Goal: Book appointment/travel/reservation

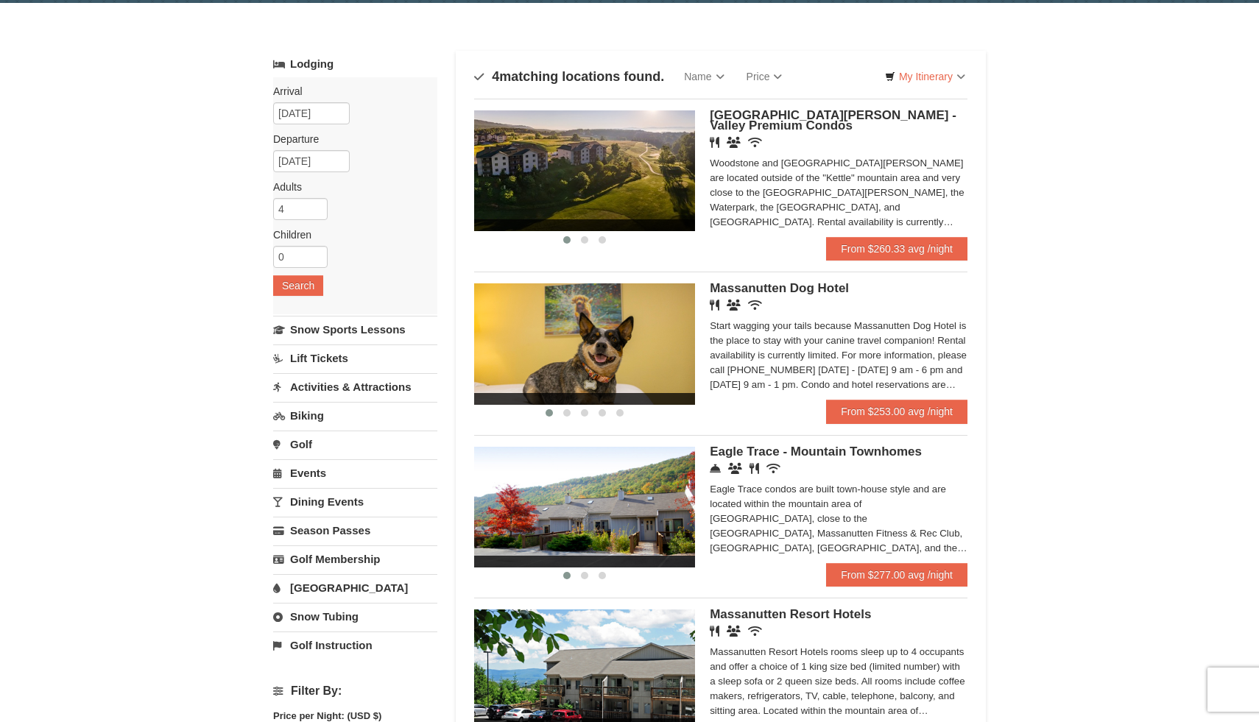
scroll to position [45, 0]
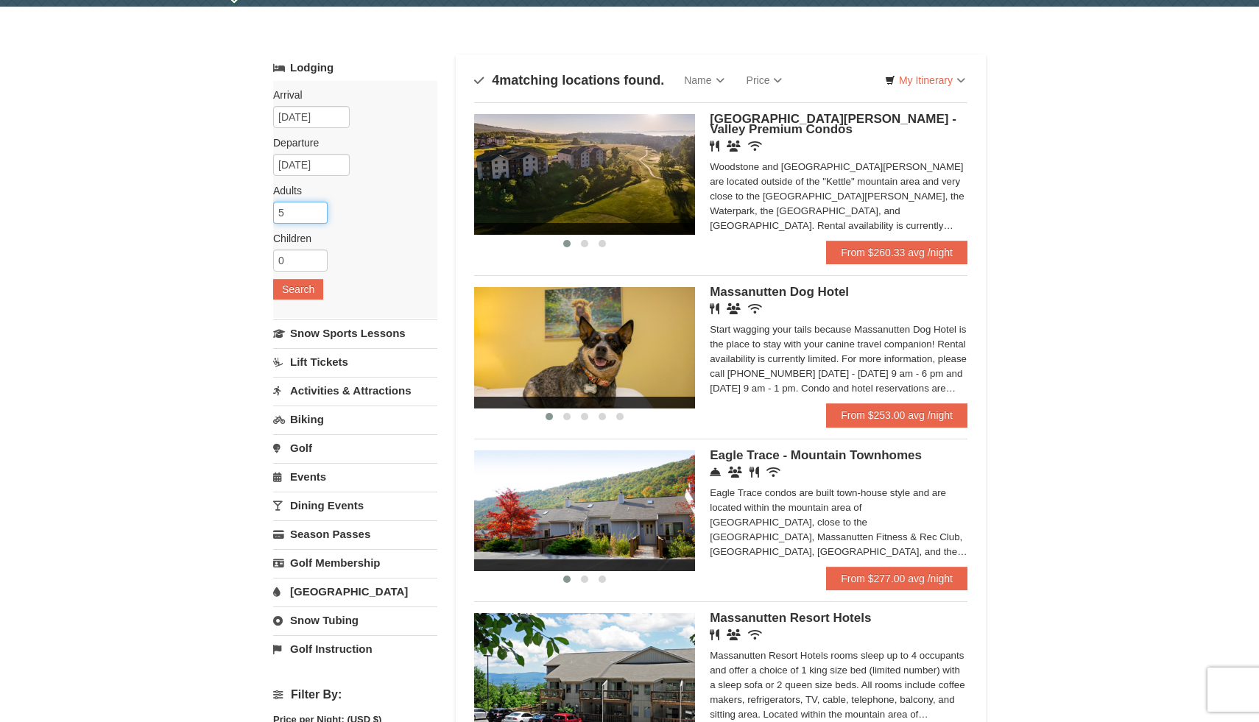
click at [319, 209] on input "5" at bounding box center [300, 213] width 54 height 22
click at [319, 209] on input "6" at bounding box center [300, 213] width 54 height 22
click at [319, 209] on input "7" at bounding box center [300, 213] width 54 height 22
click at [319, 209] on input "8" at bounding box center [300, 213] width 54 height 22
click at [319, 209] on input "9" at bounding box center [300, 213] width 54 height 22
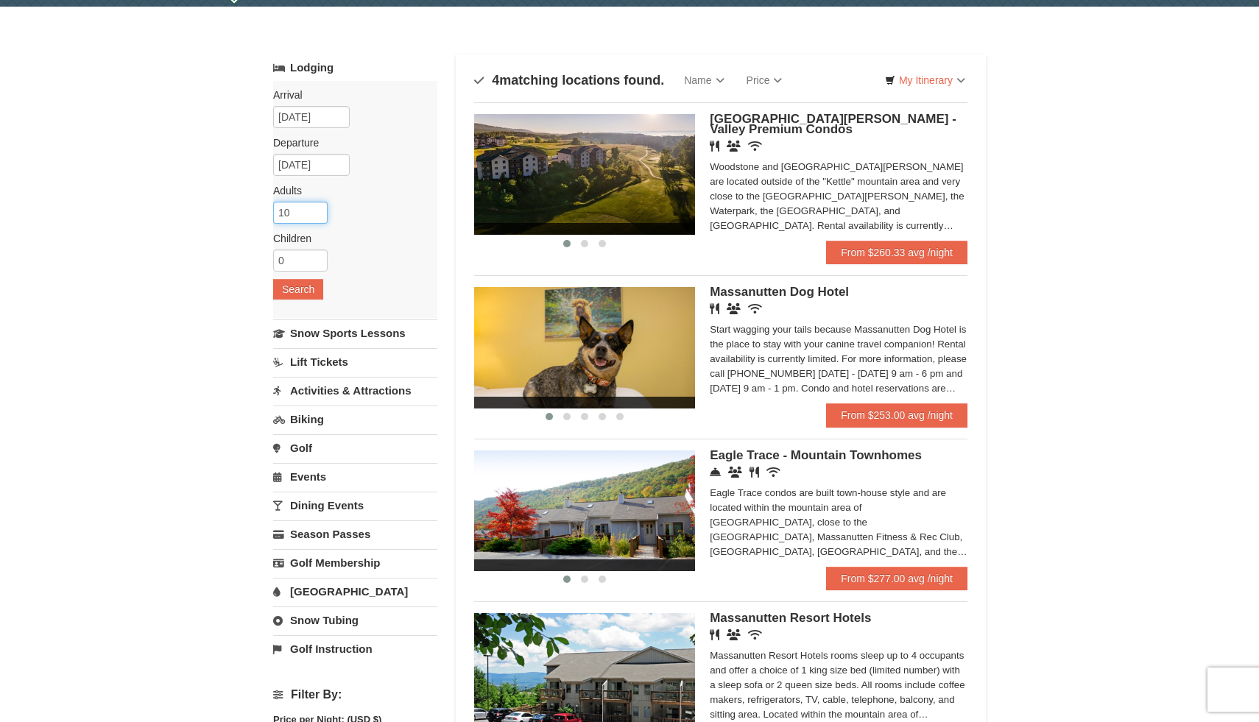
type input "10"
click at [319, 209] on input "10" at bounding box center [300, 213] width 54 height 22
click at [306, 281] on button "Search" at bounding box center [298, 289] width 50 height 21
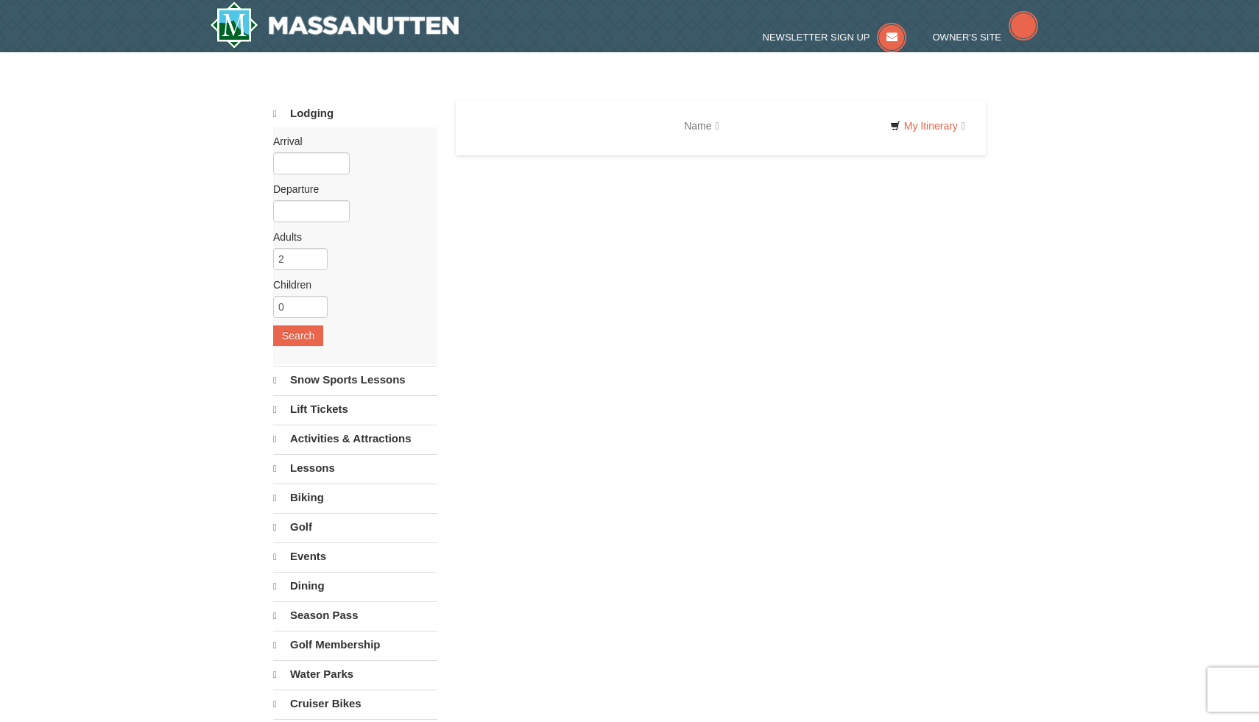
select select "10"
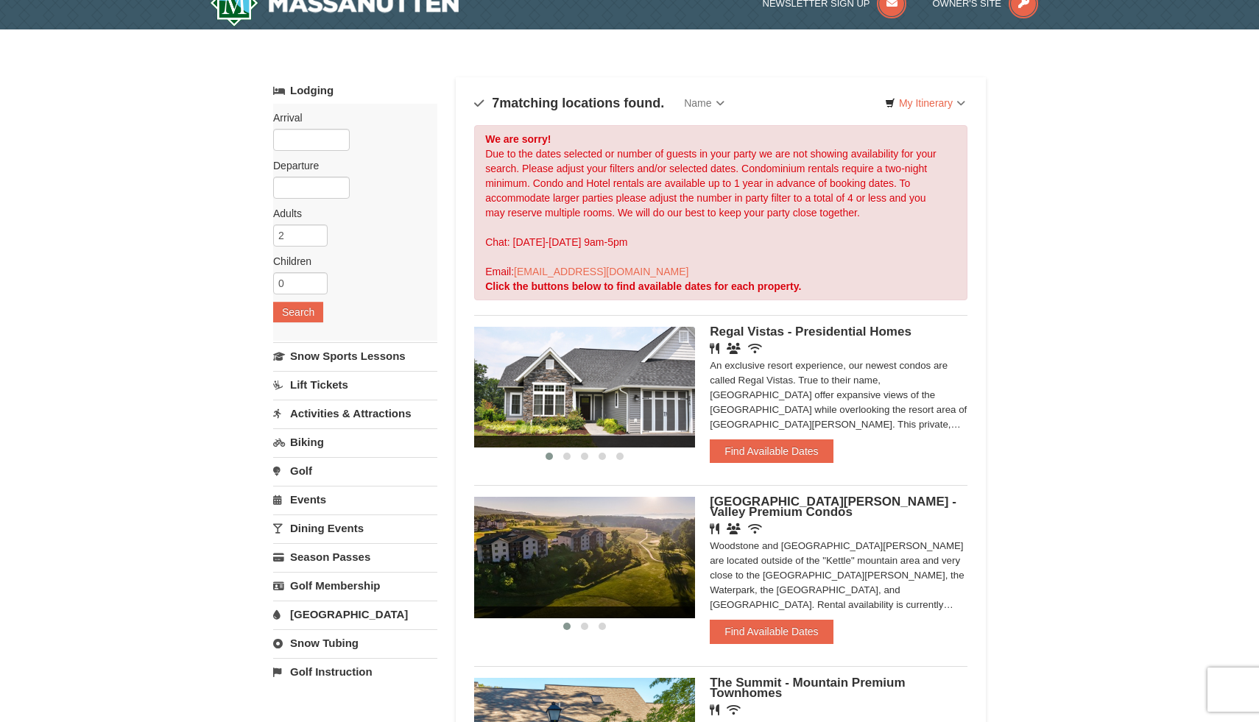
scroll to position [21, 0]
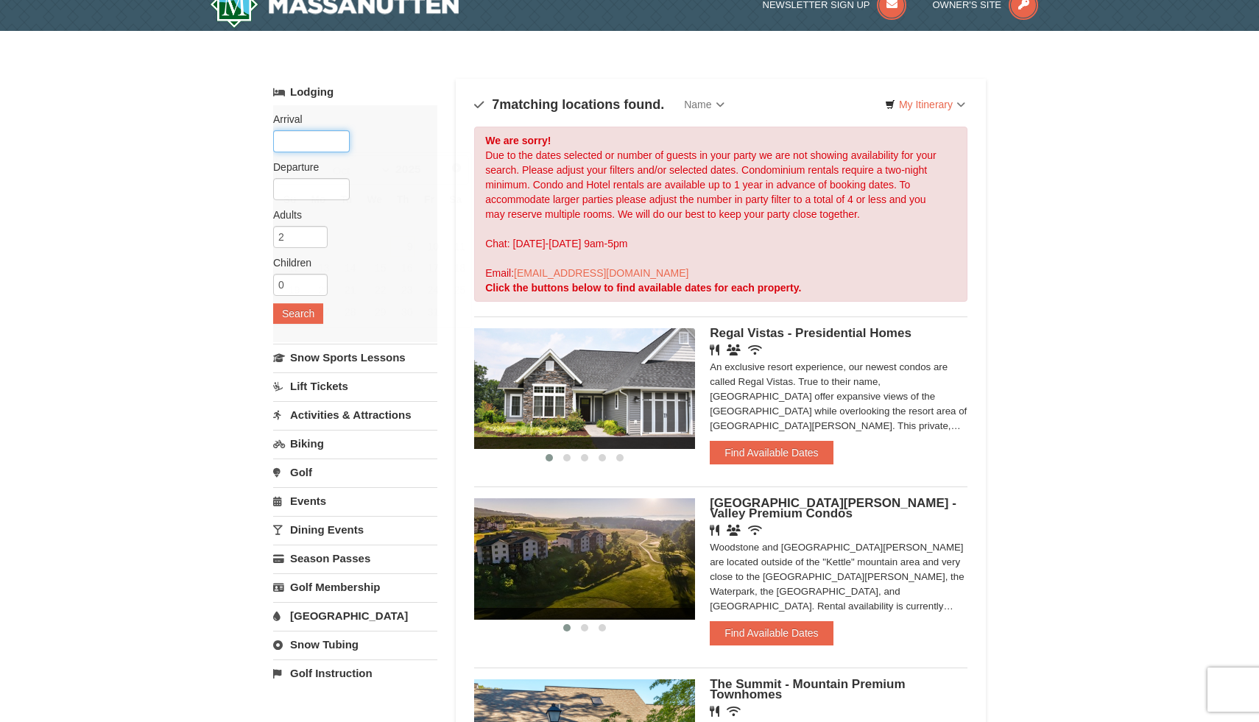
click at [331, 146] on input "text" at bounding box center [311, 141] width 77 height 22
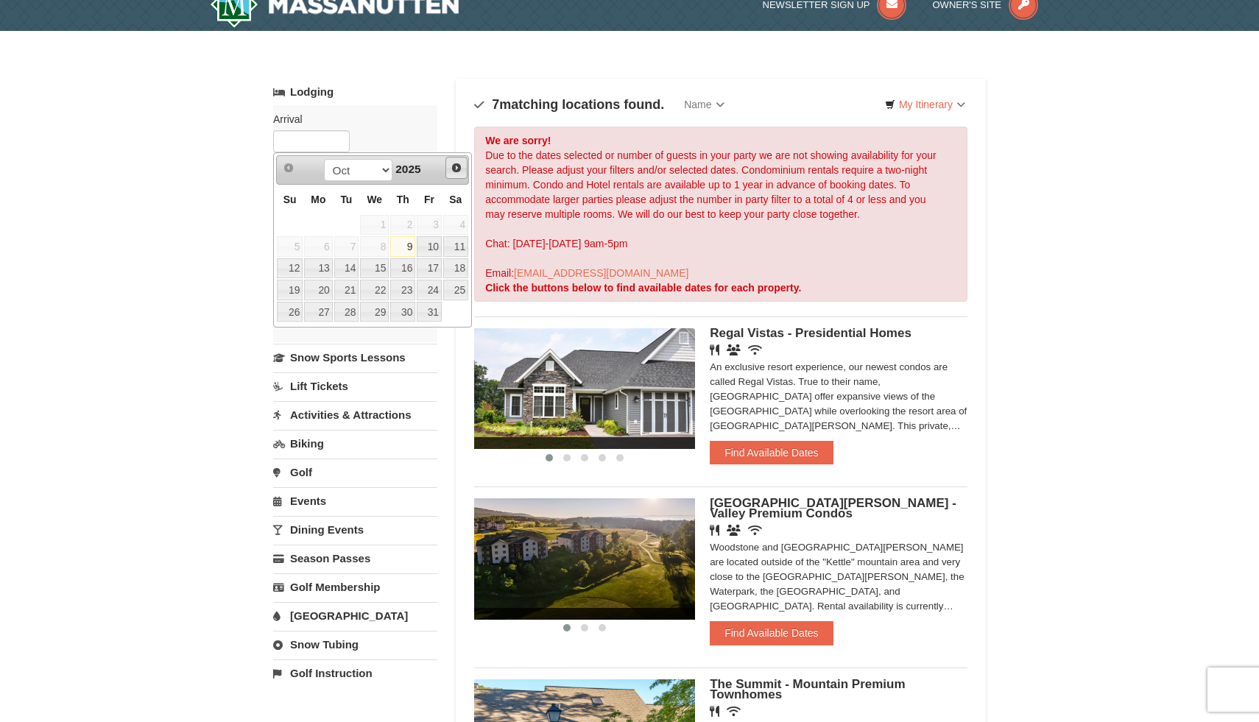
click at [457, 172] on span "Next" at bounding box center [457, 168] width 12 height 12
click at [454, 287] on link "27" at bounding box center [455, 290] width 25 height 21
type input "[DATE]"
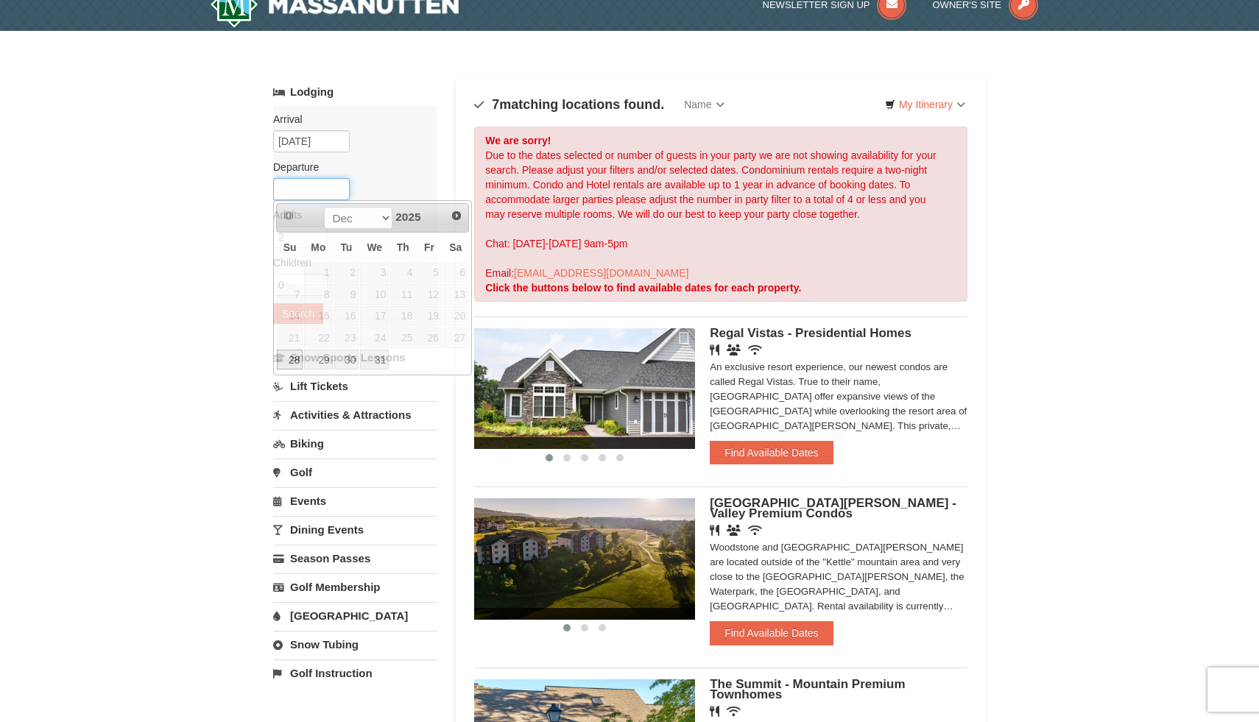
click at [336, 191] on input "text" at bounding box center [311, 189] width 77 height 22
click at [347, 355] on link "30" at bounding box center [346, 360] width 25 height 21
type input "[DATE]"
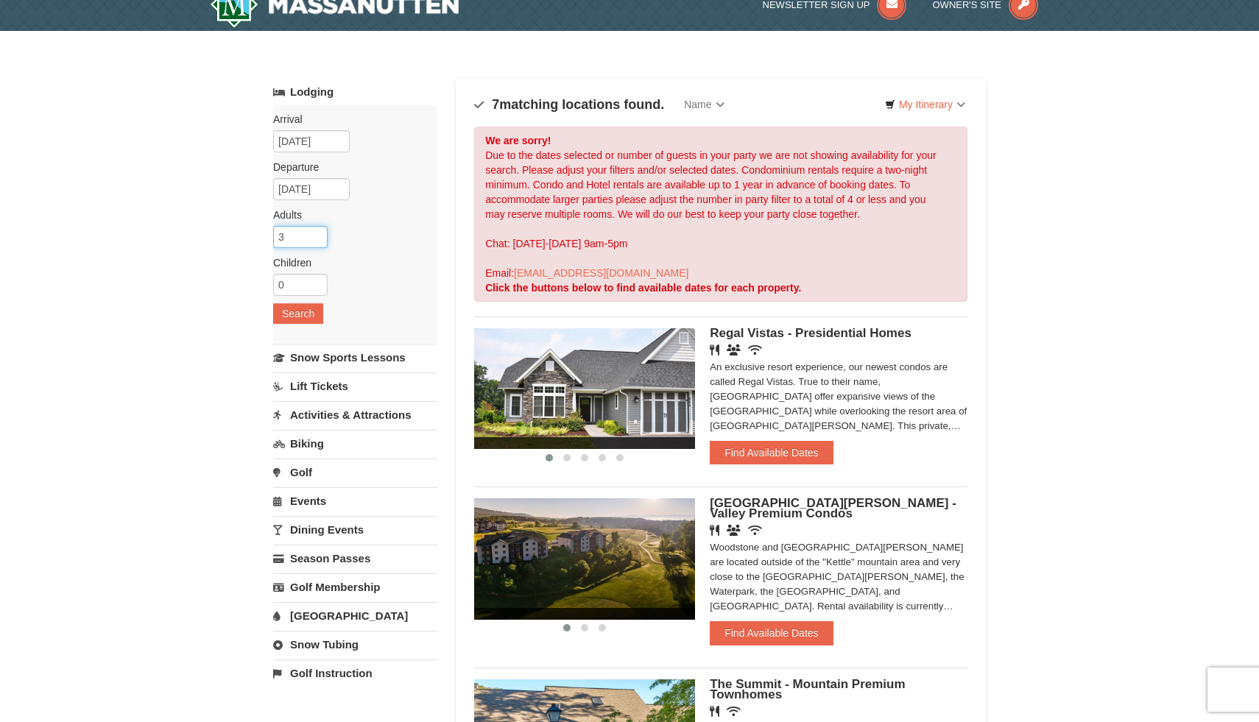
click at [317, 236] on input "3" at bounding box center [300, 237] width 54 height 22
click at [317, 236] on input "4" at bounding box center [300, 237] width 54 height 22
click at [317, 236] on input "5" at bounding box center [300, 237] width 54 height 22
click at [317, 236] on input "6" at bounding box center [300, 237] width 54 height 22
click at [317, 236] on input "7" at bounding box center [300, 237] width 54 height 22
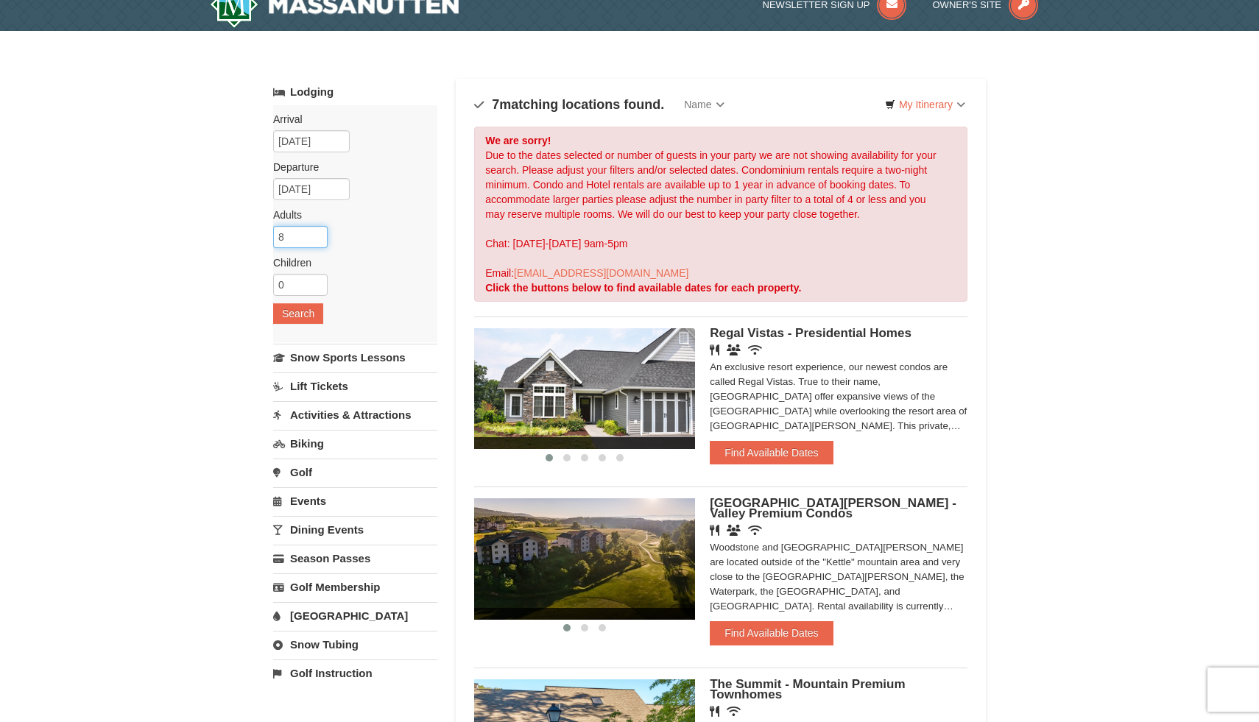
click at [317, 236] on input "8" at bounding box center [300, 237] width 54 height 22
click at [319, 241] on input "7" at bounding box center [300, 237] width 54 height 22
type input "6"
click at [319, 241] on input "6" at bounding box center [300, 237] width 54 height 22
click at [312, 313] on button "Search" at bounding box center [298, 313] width 50 height 21
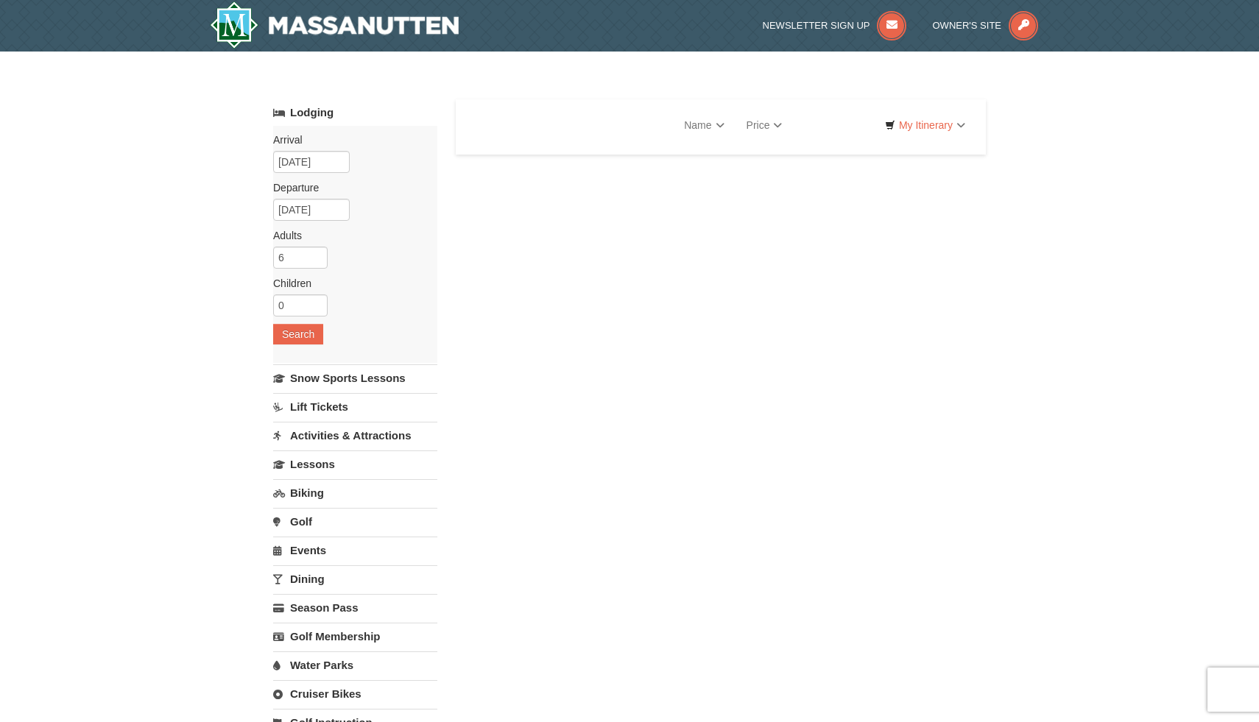
select select "10"
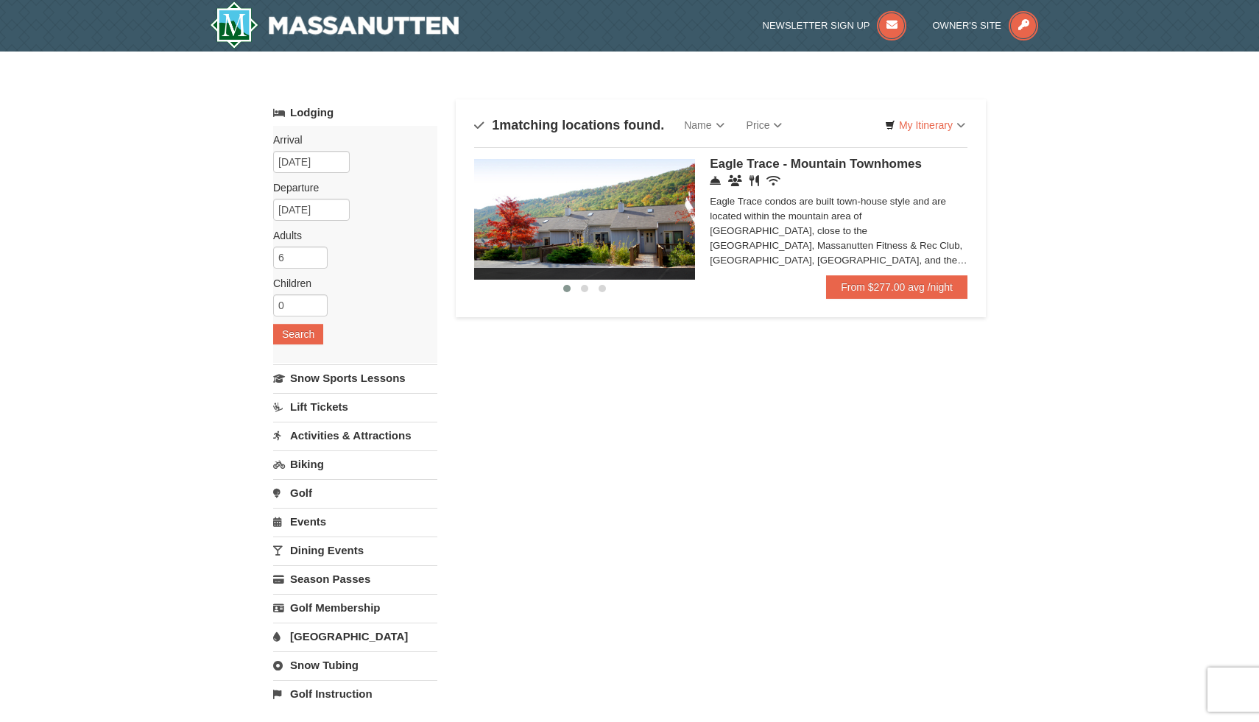
click at [645, 237] on img at bounding box center [584, 219] width 221 height 121
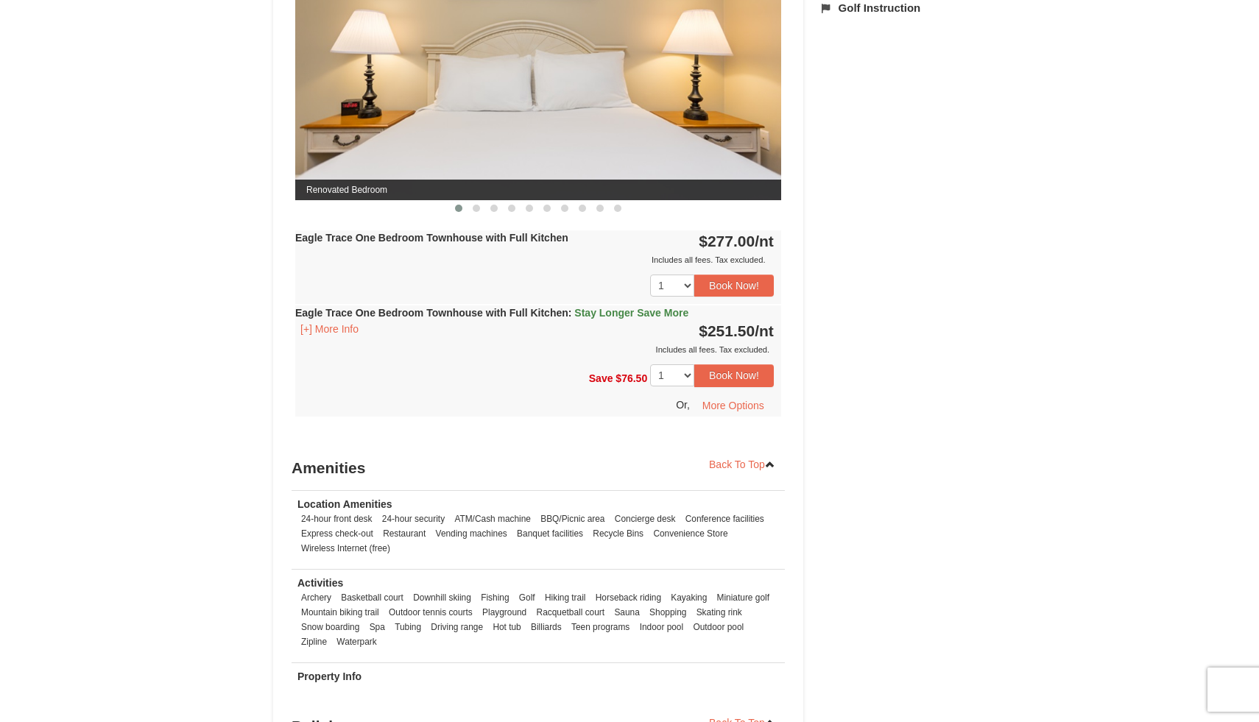
scroll to position [715, 0]
click at [727, 407] on button "More Options" at bounding box center [733, 405] width 81 height 22
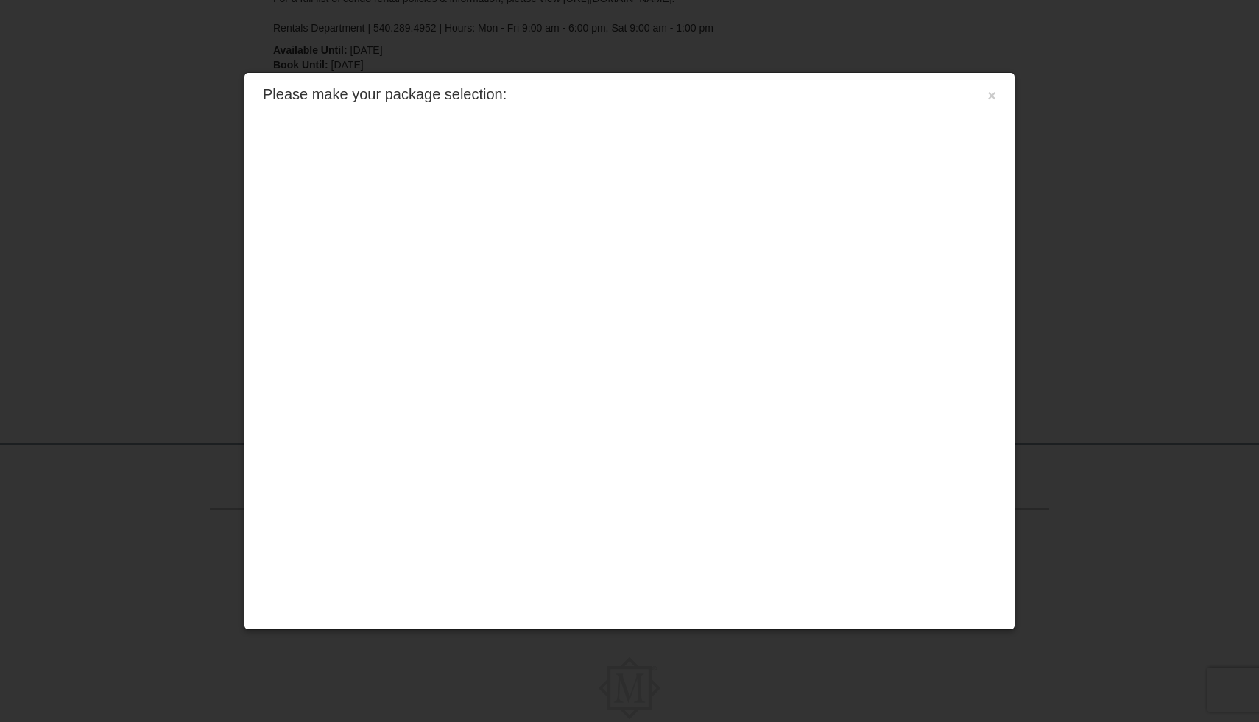
scroll to position [391, 0]
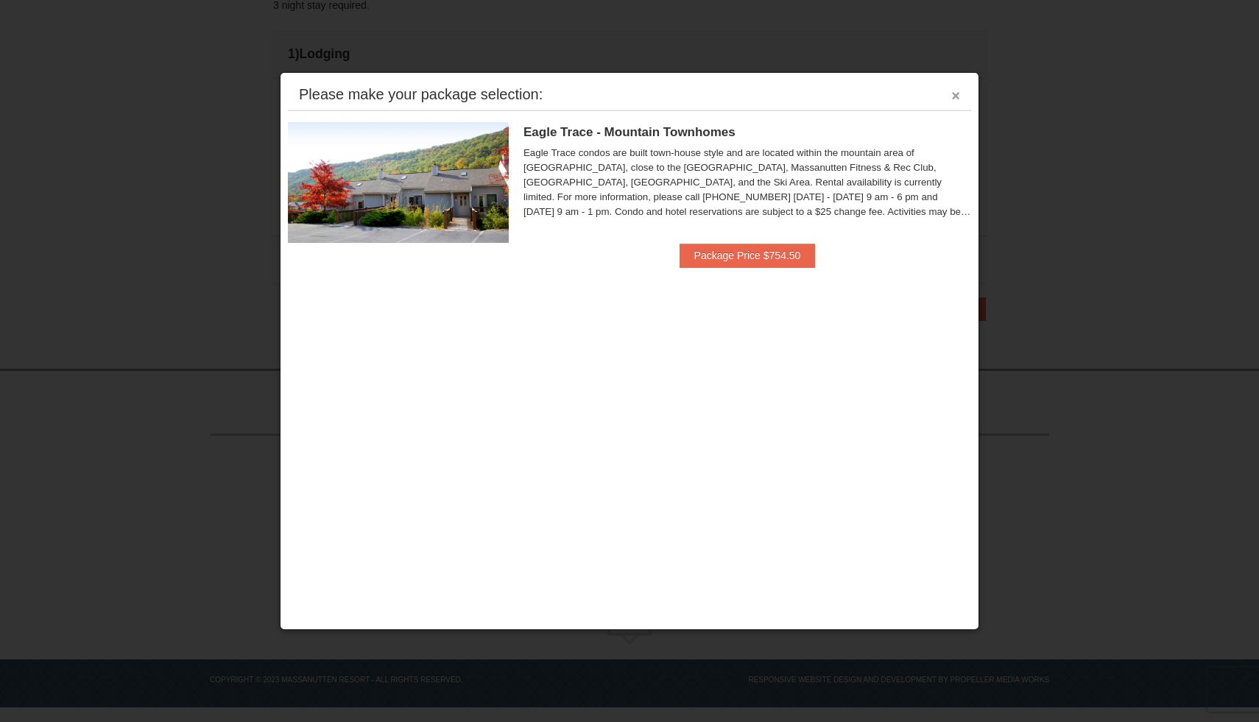
click at [957, 103] on button "×" at bounding box center [955, 95] width 9 height 15
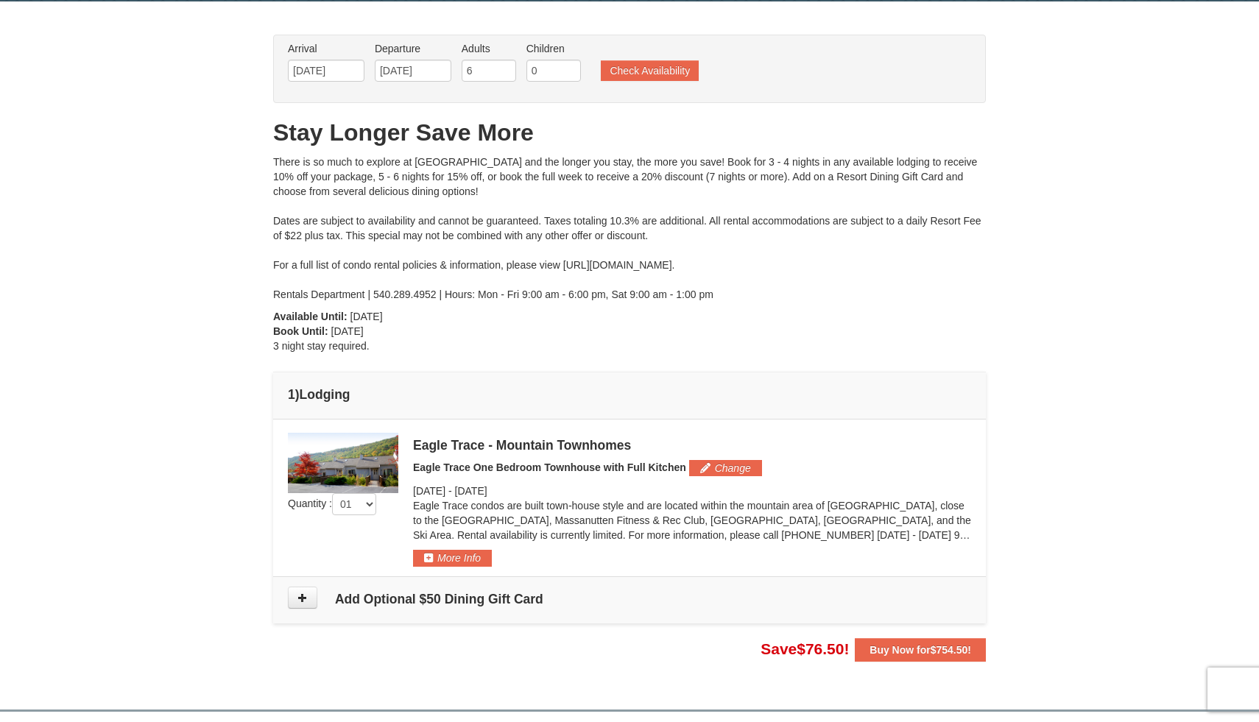
scroll to position [53, 0]
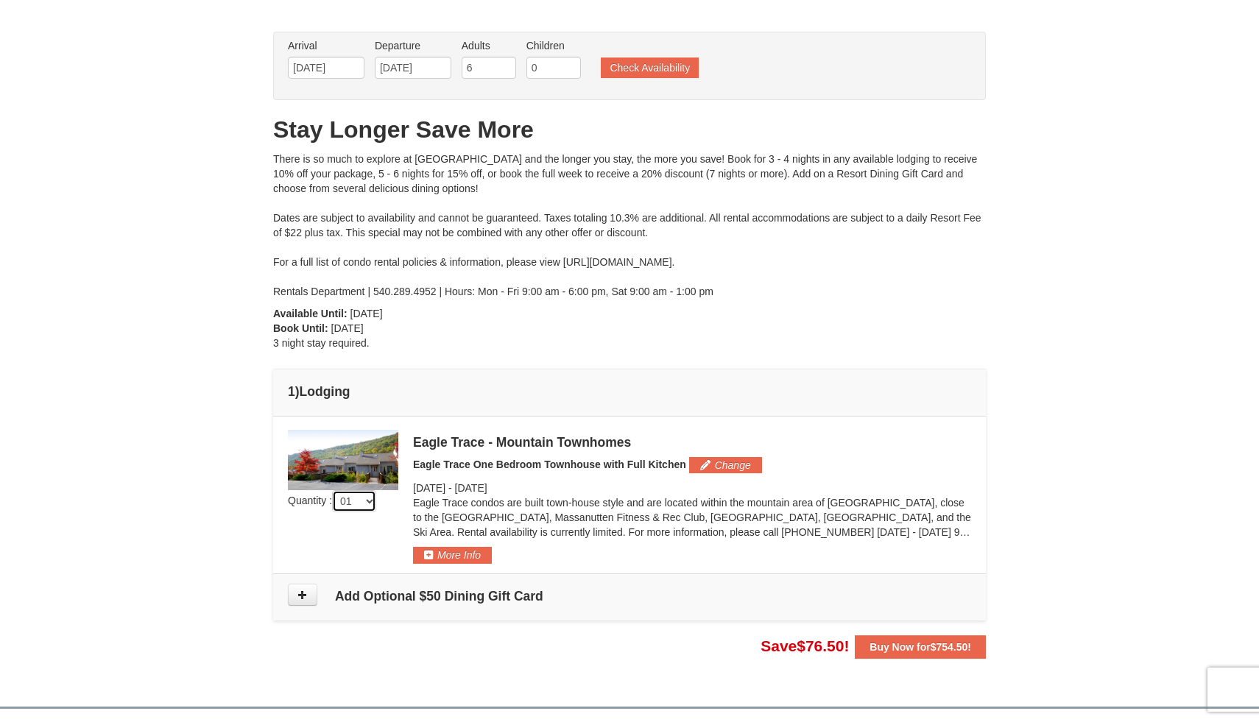
click at [372, 499] on select "01 02 03 04 05" at bounding box center [354, 501] width 44 height 22
select select "2"
click select "01 02 03 04 05" at bounding box center [354, 501] width 44 height 22
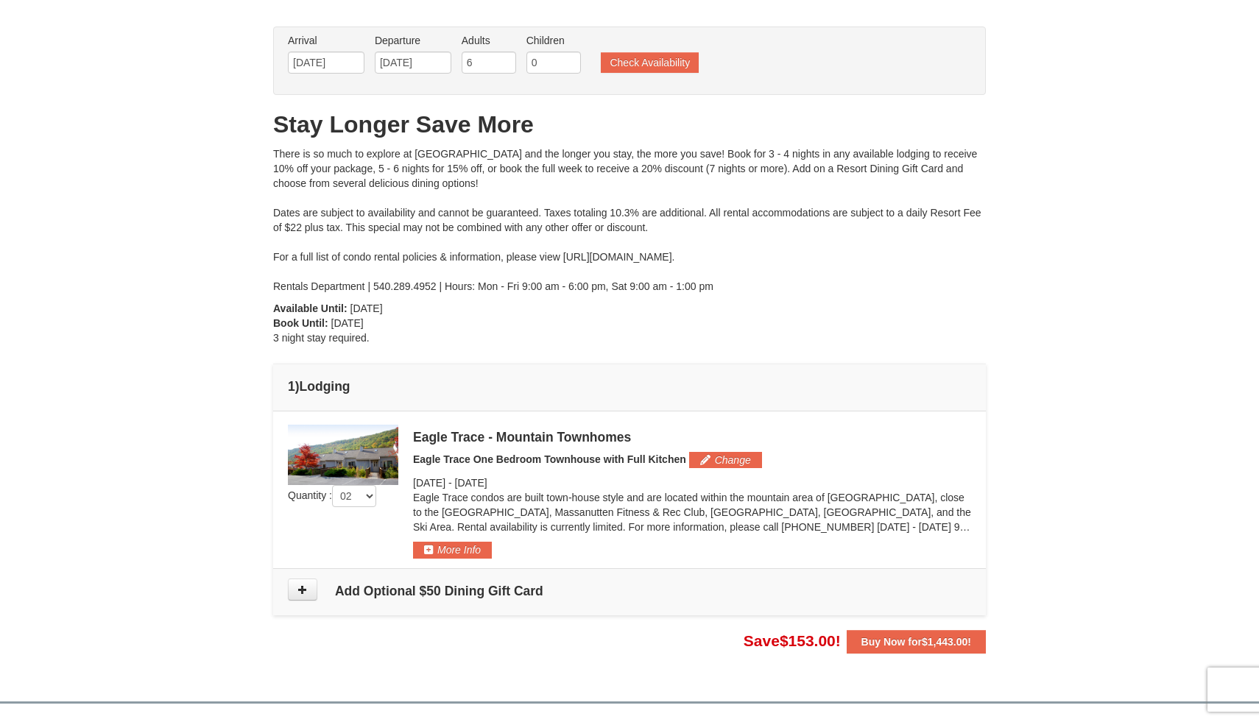
scroll to position [63, 0]
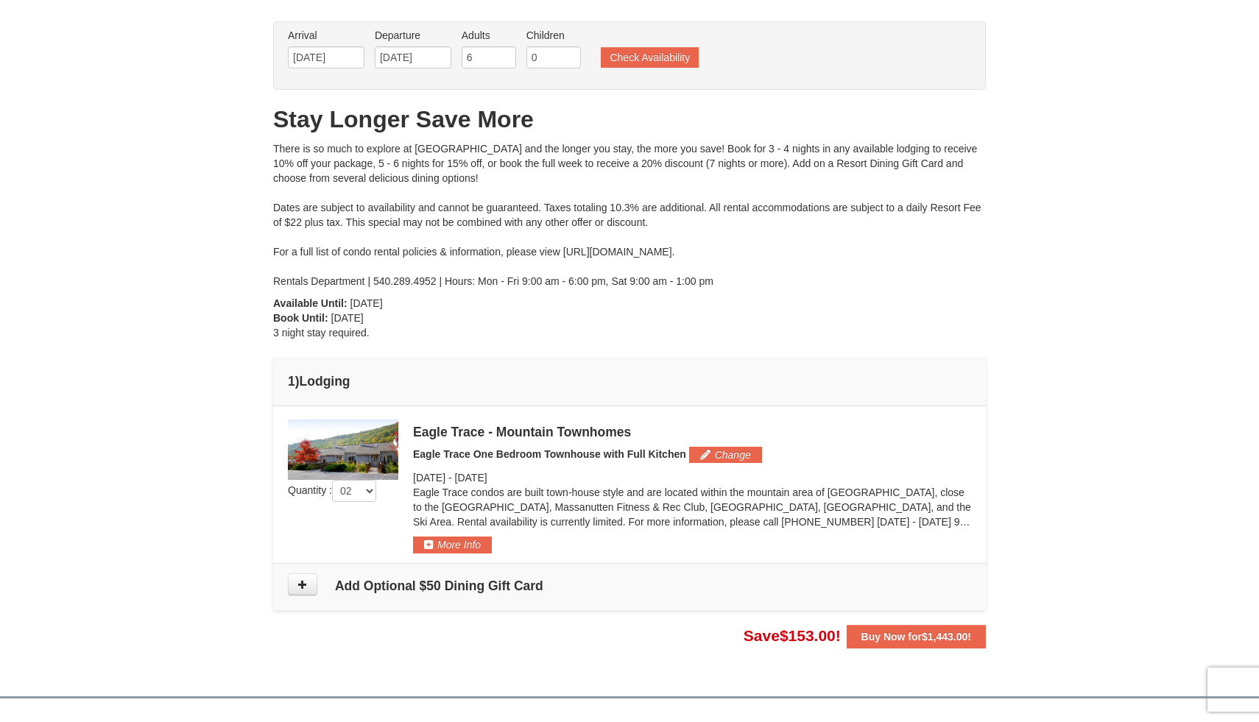
click at [584, 431] on div "Eagle Trace - Mountain Townhomes" at bounding box center [692, 432] width 558 height 15
click at [381, 453] on img at bounding box center [343, 450] width 110 height 60
click at [527, 439] on div "Eagle Trace - Mountain Townhomes Eagle Trace One Bedroom Townhouse with Full Ki…" at bounding box center [692, 487] width 558 height 134
click at [481, 538] on button "More Info" at bounding box center [452, 545] width 79 height 16
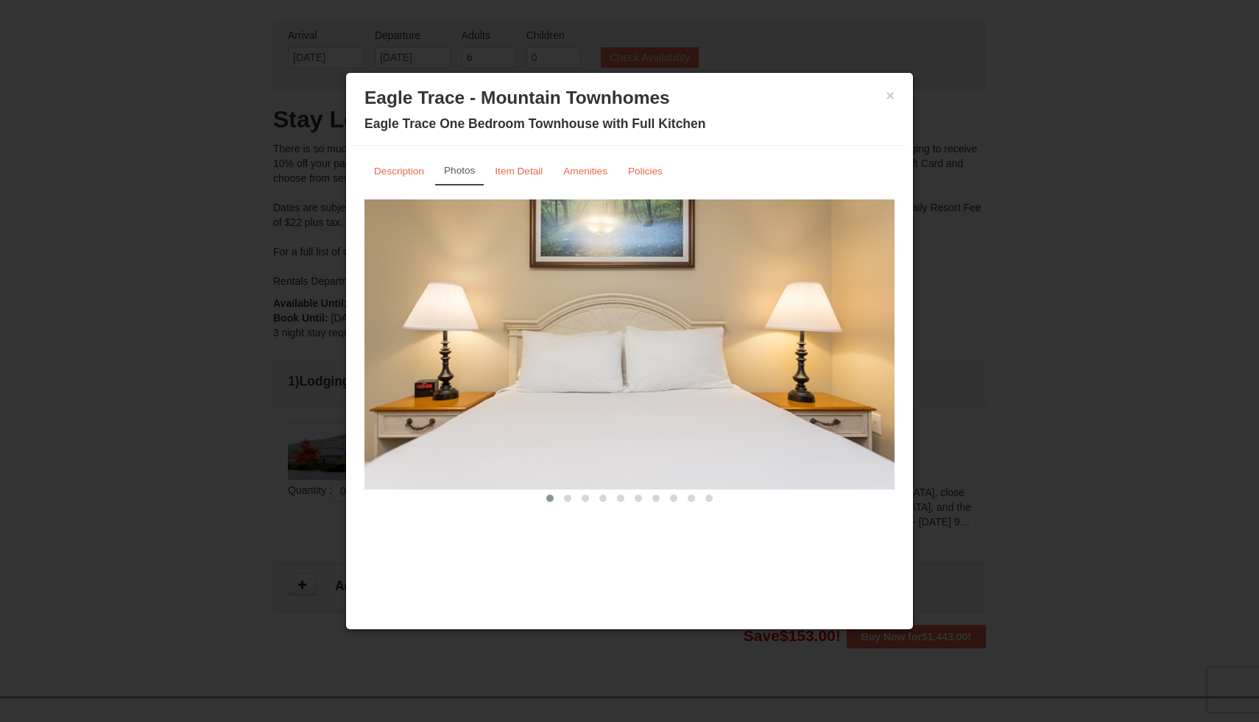
click at [871, 345] on img at bounding box center [629, 344] width 530 height 290
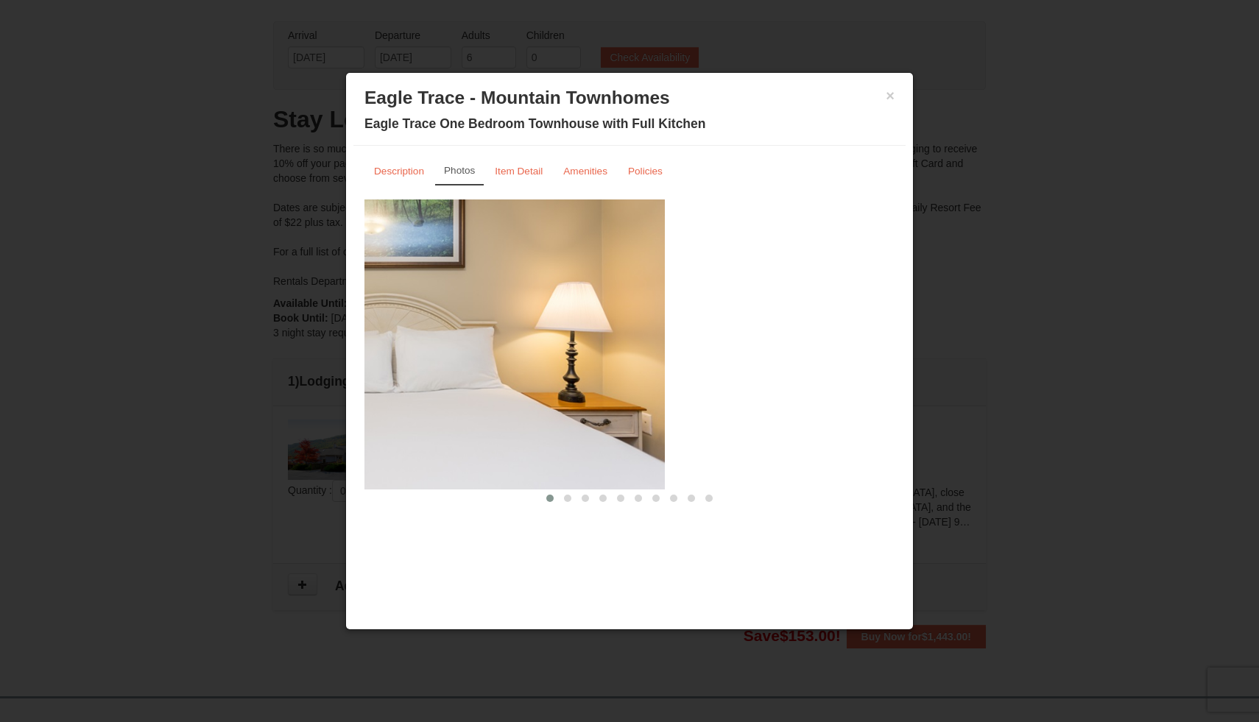
drag, startPoint x: 871, startPoint y: 345, endPoint x: 641, endPoint y: 372, distance: 231.2
click at [641, 372] on img at bounding box center [400, 344] width 530 height 290
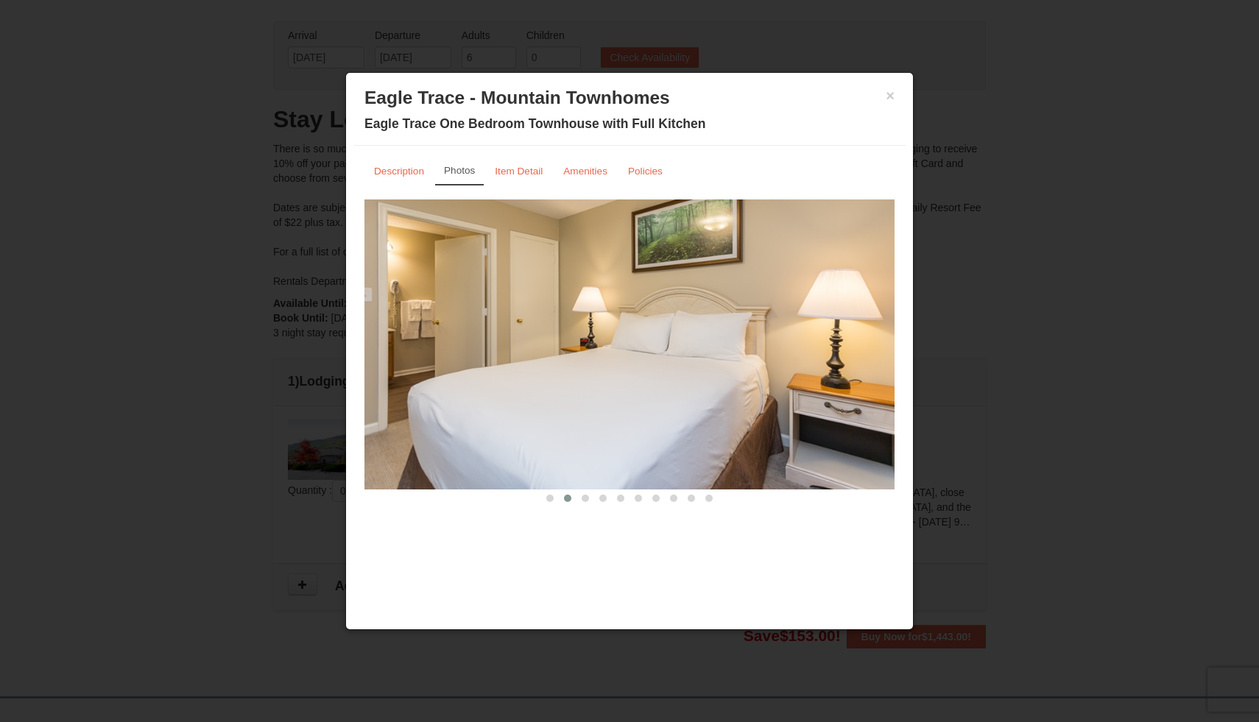
drag, startPoint x: 637, startPoint y: 372, endPoint x: 280, endPoint y: 391, distance: 358.2
click at [297, 384] on body "Browser Not Supported We notice you are using a browser which will not provide …" at bounding box center [629, 493] width 1259 height 1113
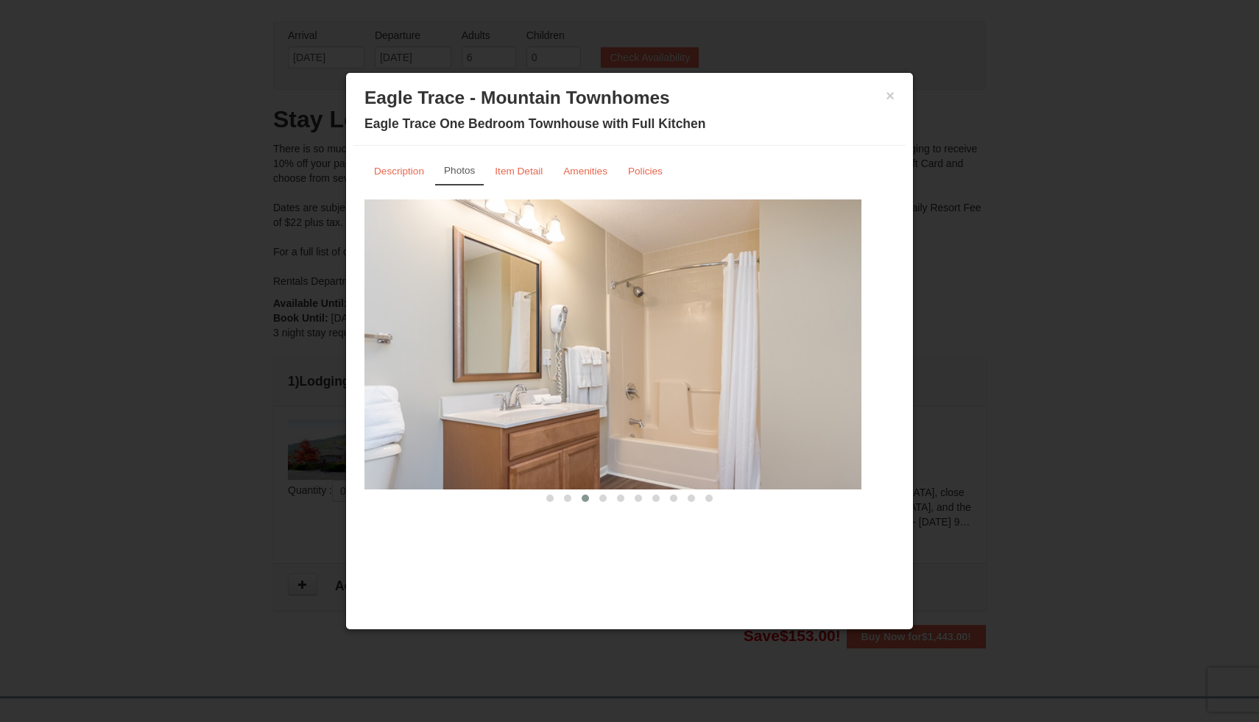
drag, startPoint x: 411, startPoint y: 396, endPoint x: 0, endPoint y: 370, distance: 412.3
click at [0, 370] on body "Browser Not Supported We notice you are using a browser which will not provide …" at bounding box center [629, 493] width 1259 height 1113
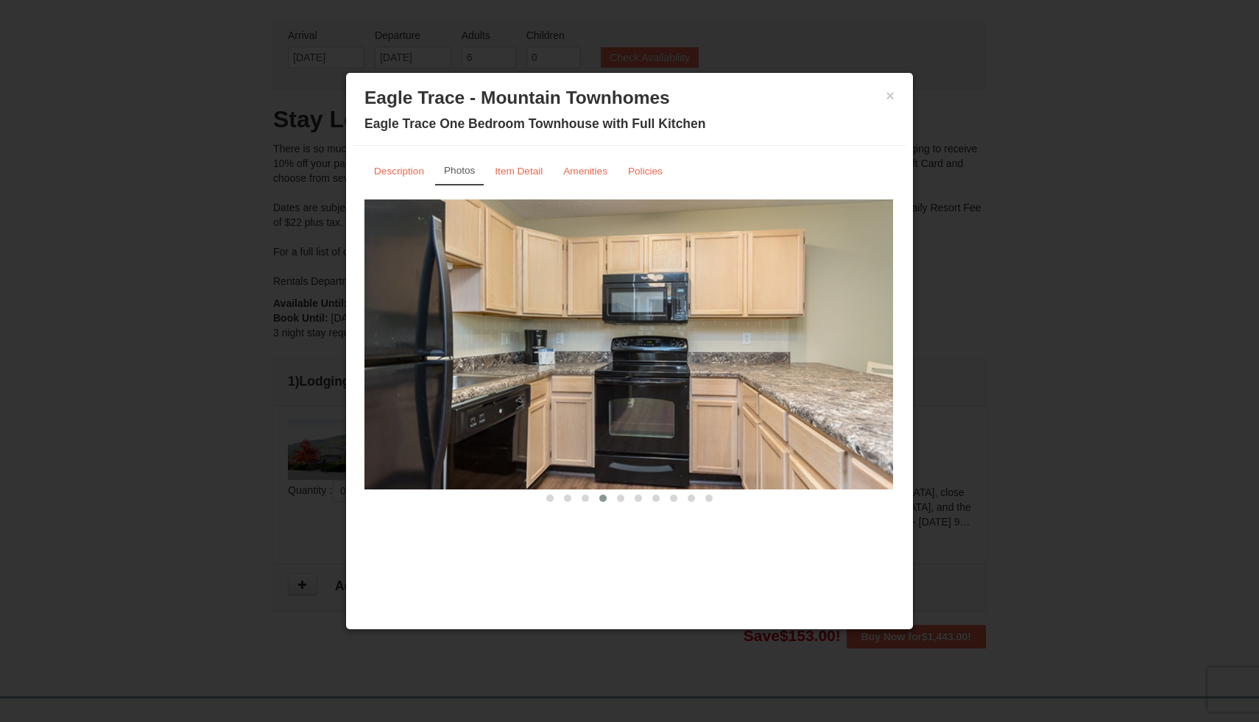
drag, startPoint x: 628, startPoint y: 414, endPoint x: 396, endPoint y: 427, distance: 232.2
click at [403, 425] on img at bounding box center [628, 344] width 530 height 290
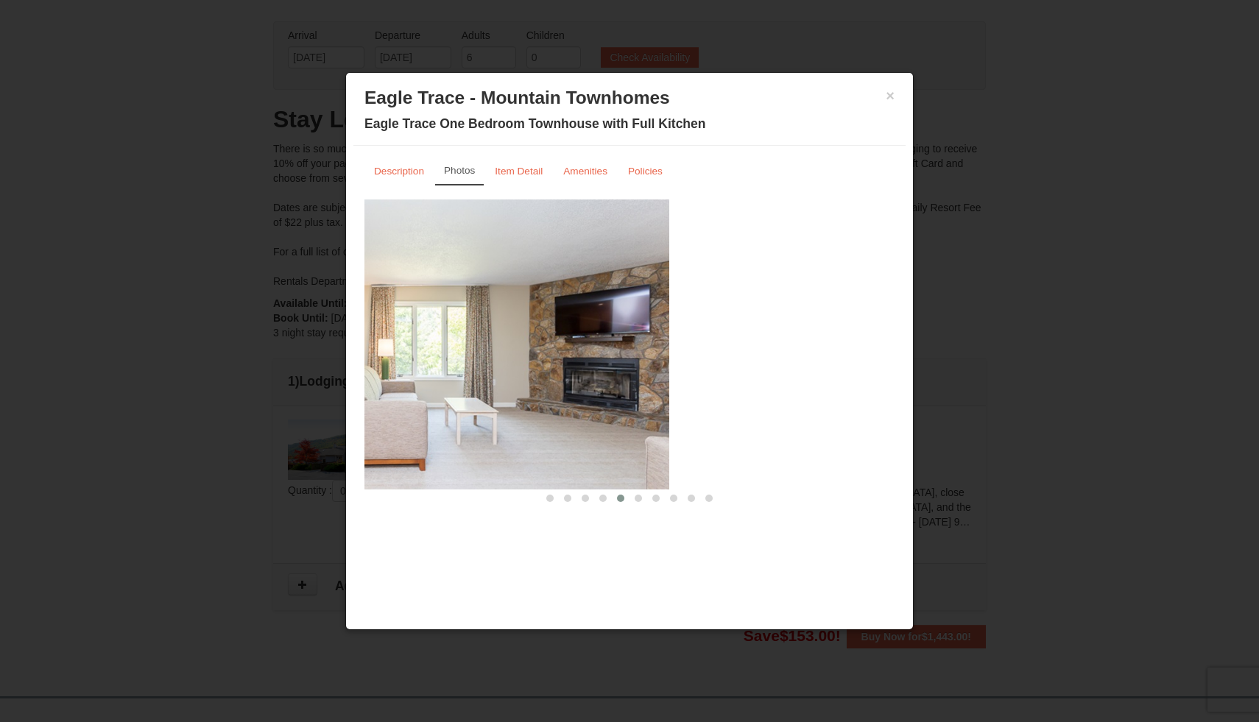
drag, startPoint x: 670, startPoint y: 442, endPoint x: 373, endPoint y: 483, distance: 299.5
click at [391, 475] on img at bounding box center [404, 344] width 530 height 290
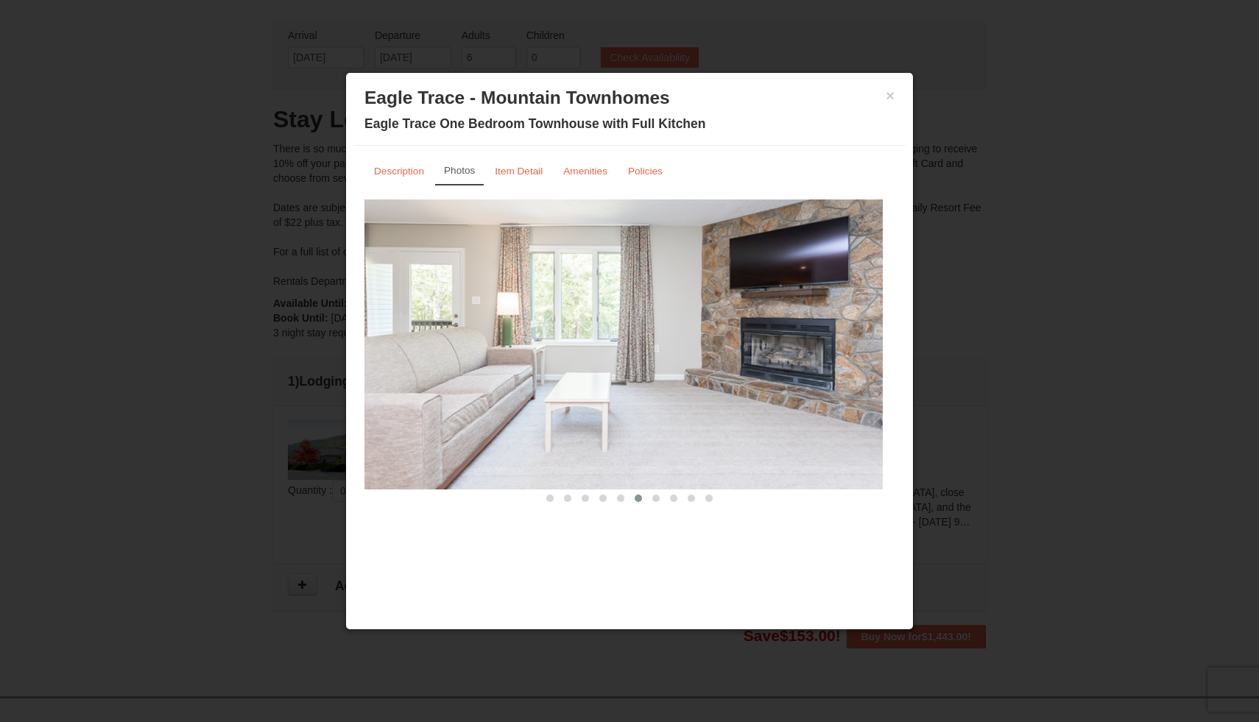
drag, startPoint x: 660, startPoint y: 470, endPoint x: 409, endPoint y: 503, distance: 253.1
click at [419, 500] on section "Renovated Living Room Renovated Dining Room Renovated Kitchen Renovated Bedroom…" at bounding box center [629, 352] width 530 height 306
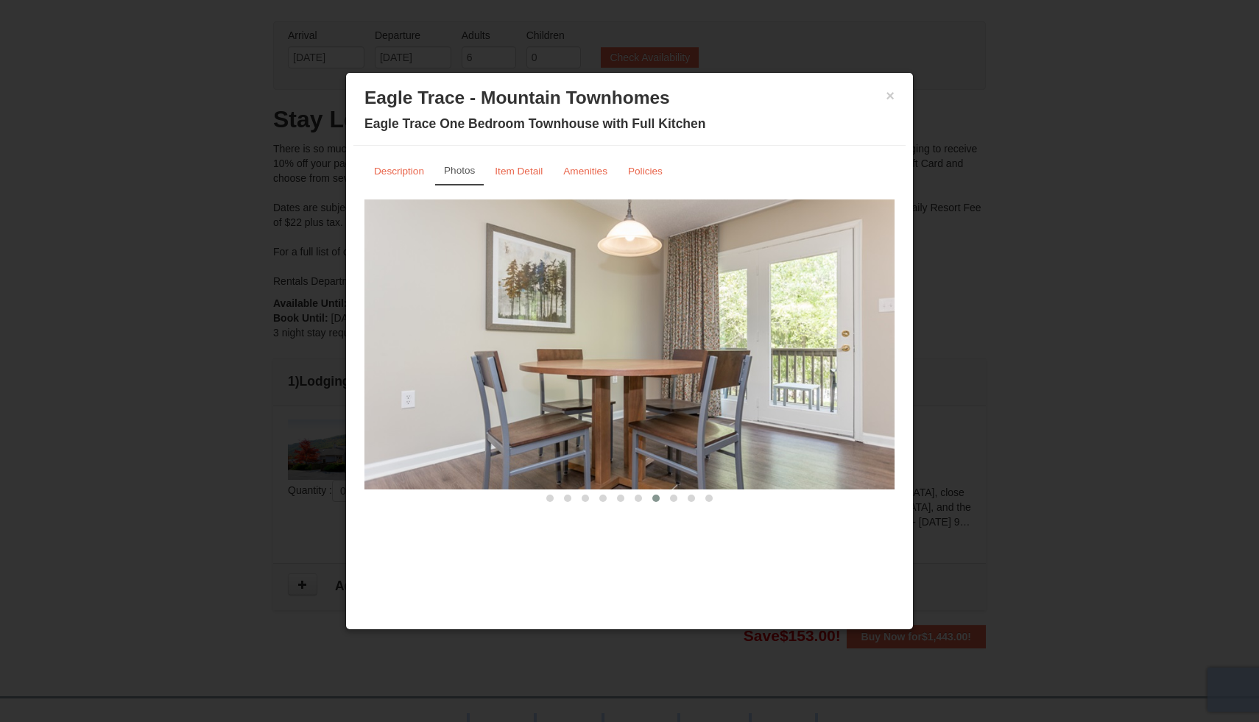
drag, startPoint x: 409, startPoint y: 503, endPoint x: 123, endPoint y: 510, distance: 285.7
click at [123, 510] on body "Browser Not Supported We notice you are using a browser which will not provide …" at bounding box center [629, 493] width 1259 height 1113
click at [891, 101] on button "×" at bounding box center [890, 95] width 9 height 15
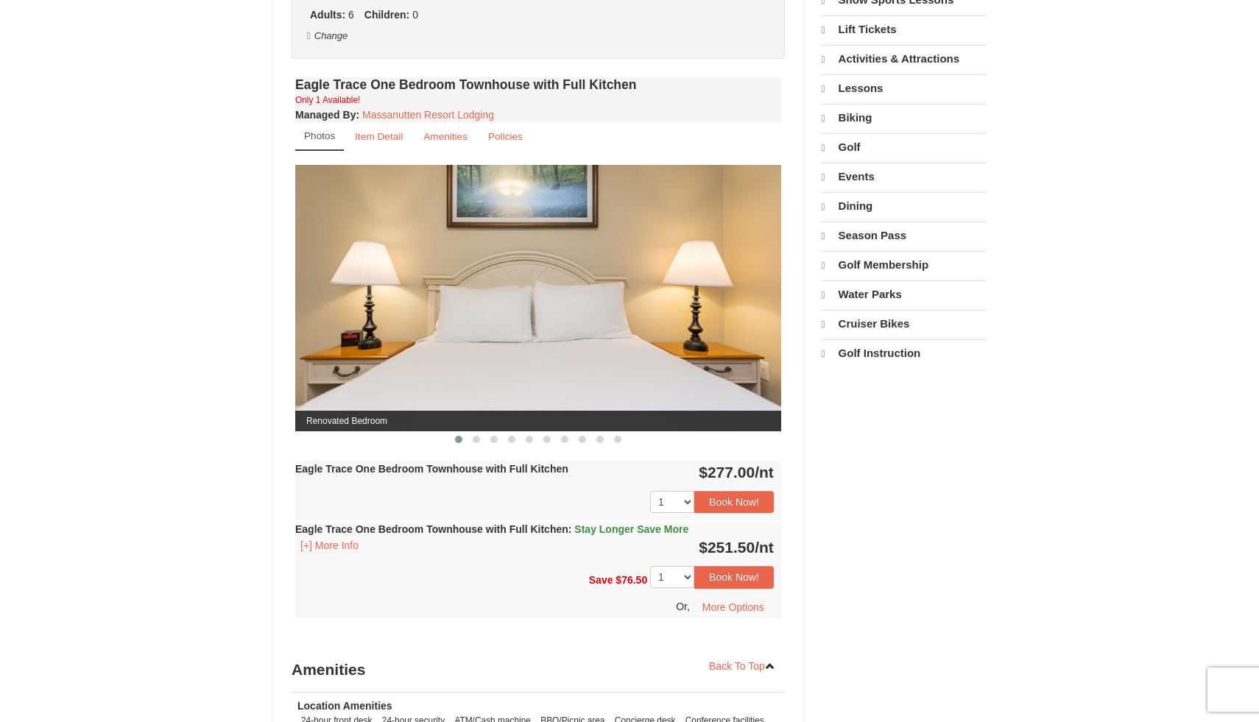
select select "10"
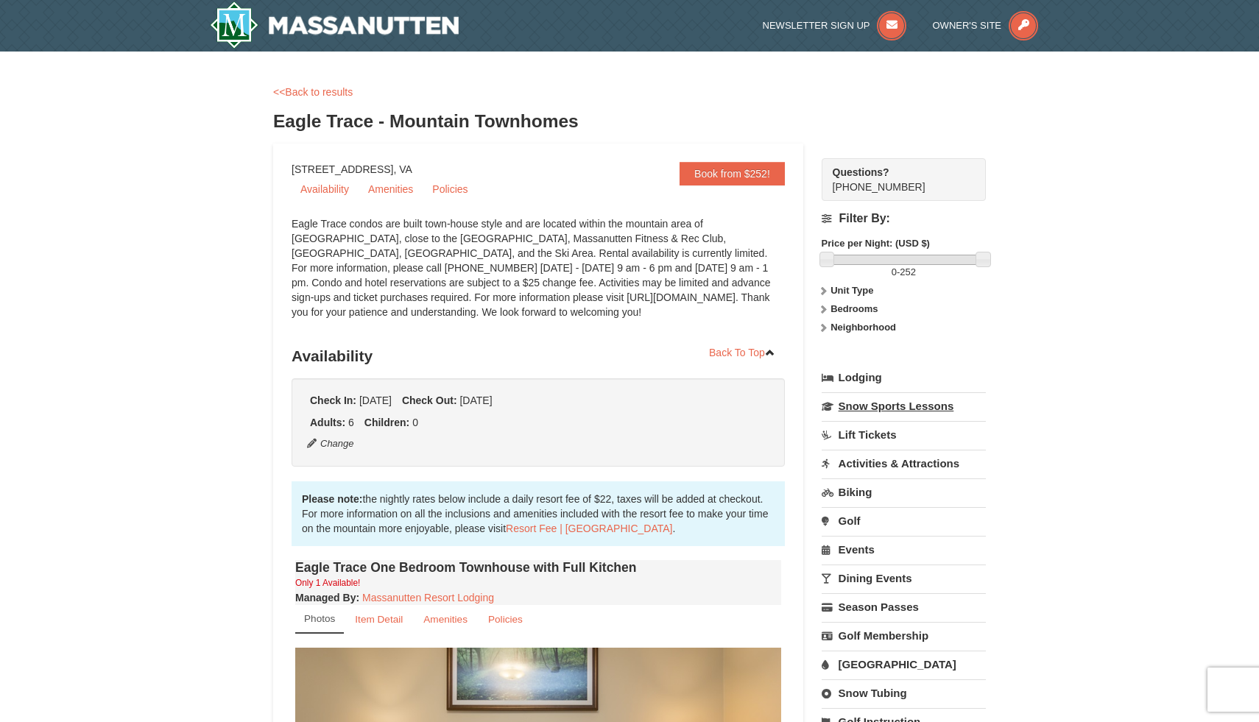
click at [911, 408] on link "Snow Sports Lessons" at bounding box center [904, 405] width 164 height 27
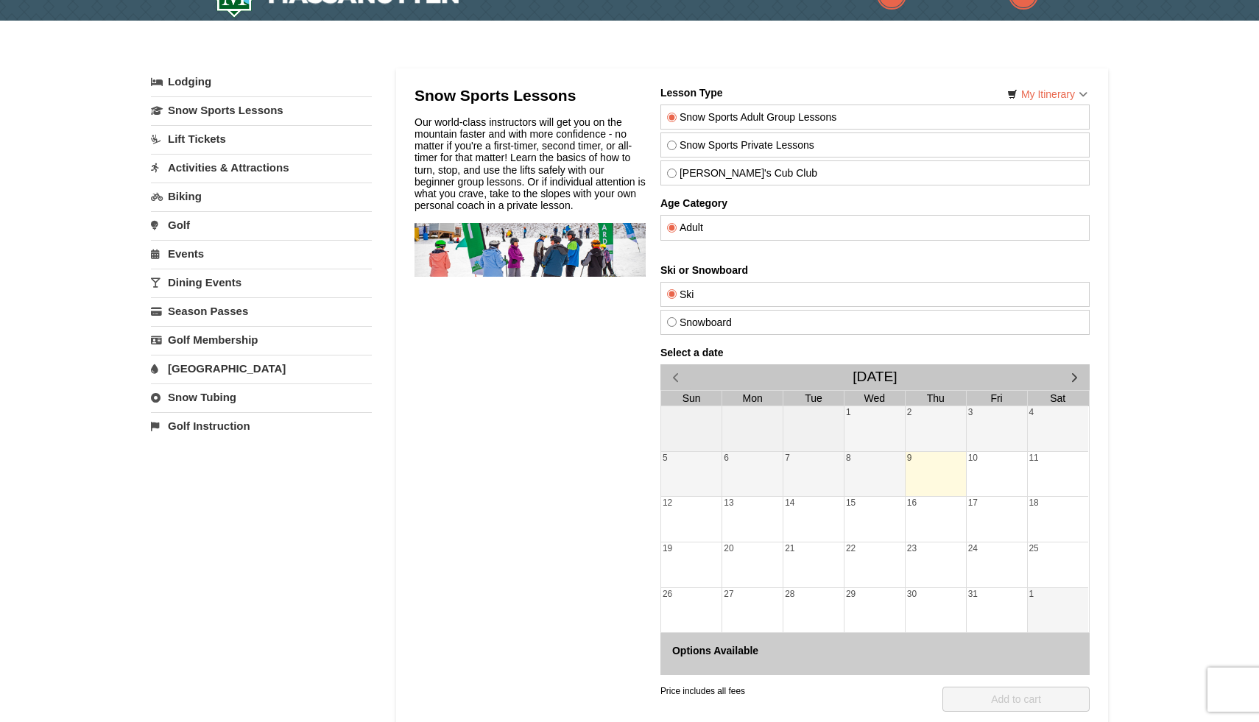
scroll to position [32, 0]
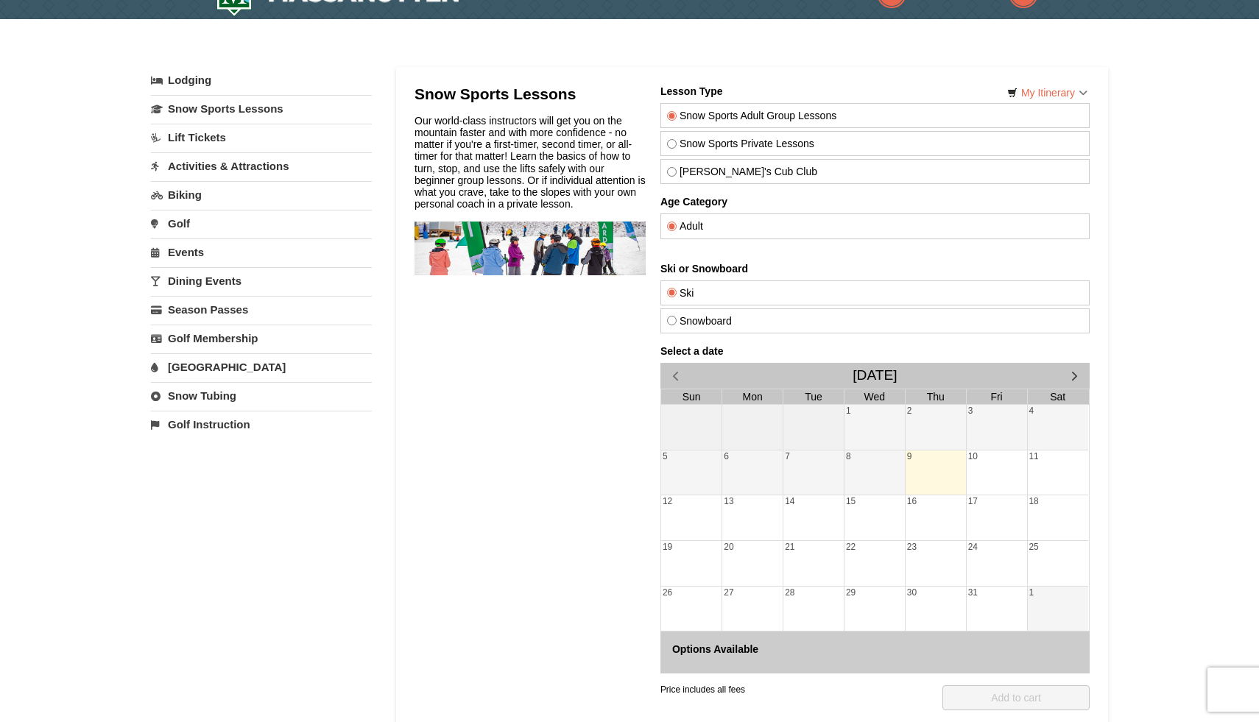
click at [676, 319] on input "Snowboard" at bounding box center [672, 321] width 10 height 10
radio input "true"
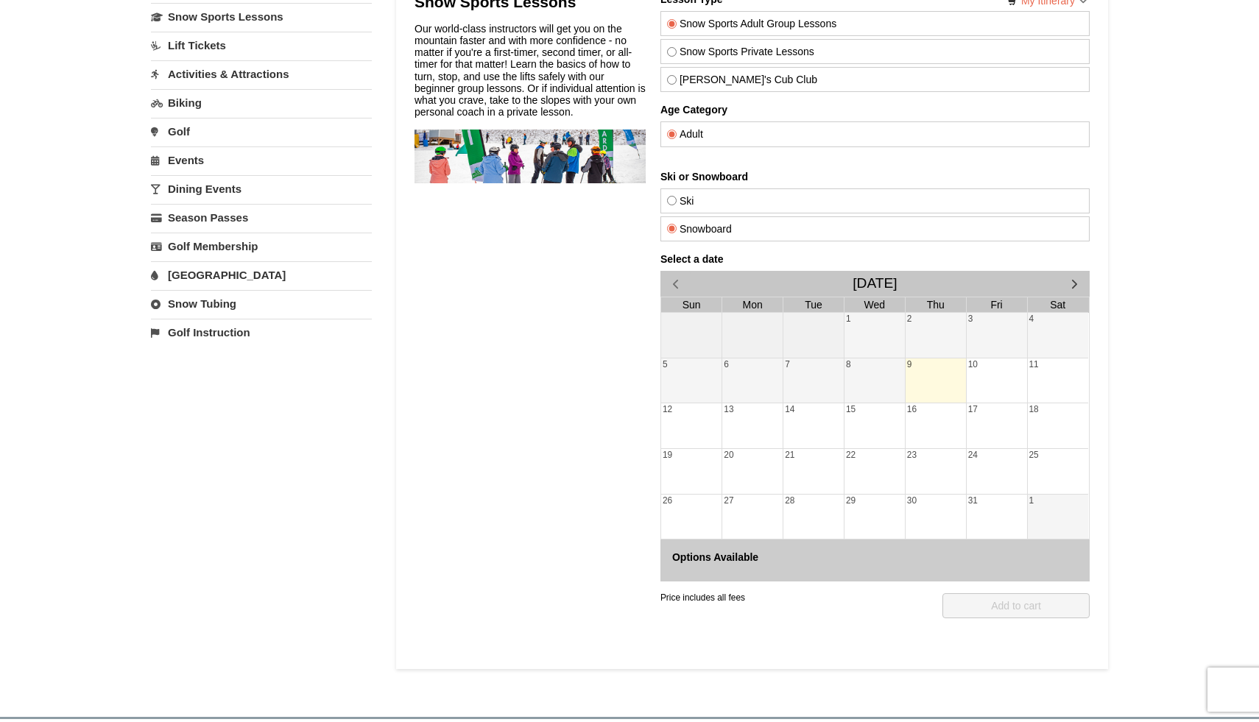
scroll to position [126, 0]
click at [1075, 274] on button "button" at bounding box center [1074, 282] width 30 height 26
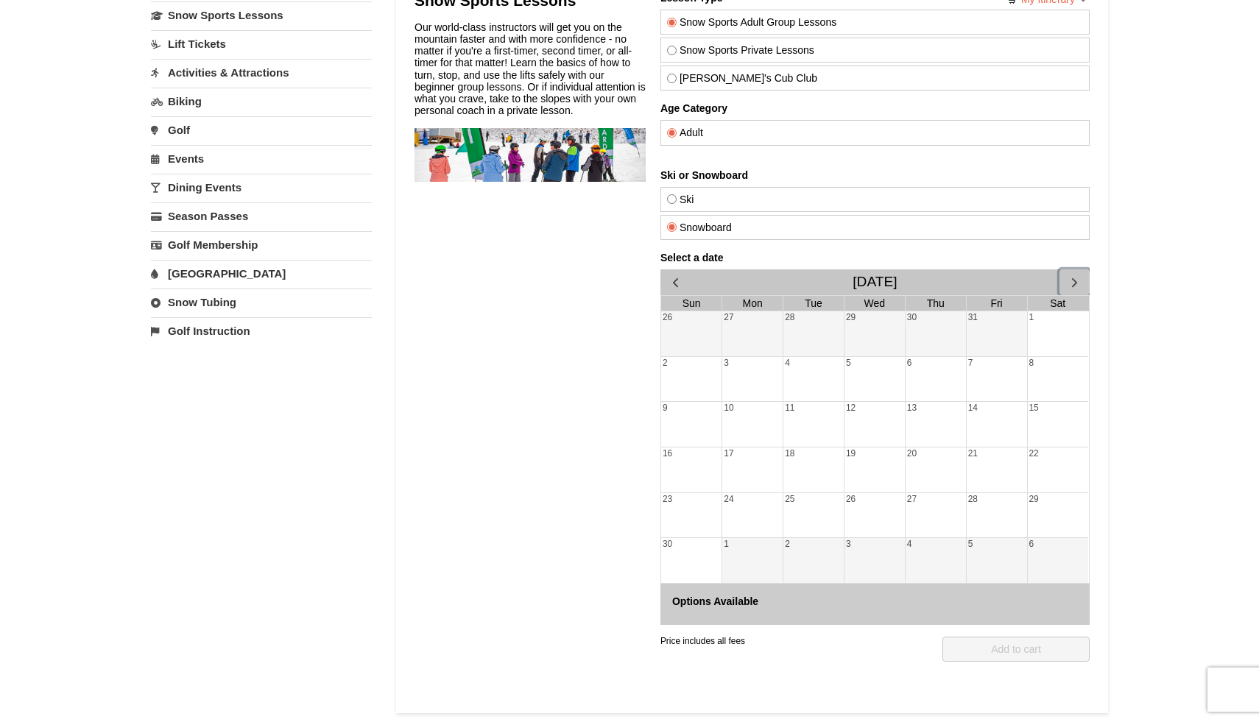
click at [1075, 274] on button "button" at bounding box center [1074, 282] width 30 height 26
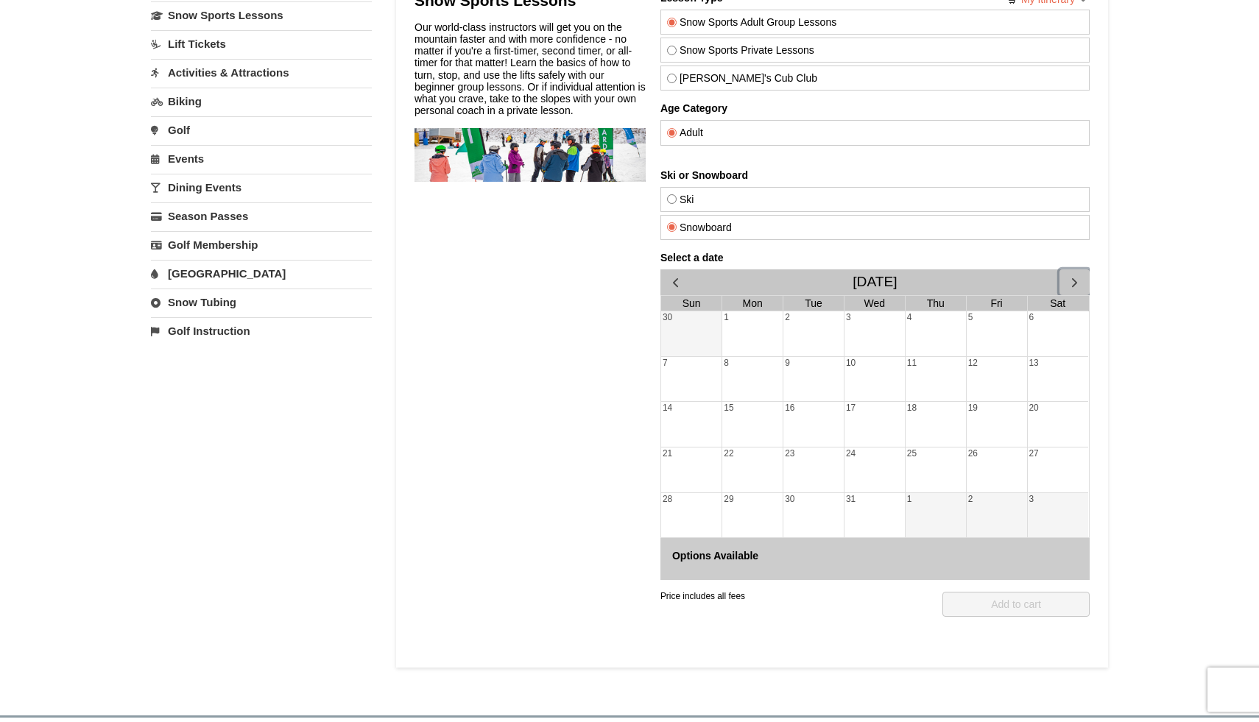
click at [1075, 274] on button "button" at bounding box center [1074, 282] width 30 height 26
click at [676, 283] on span "button" at bounding box center [675, 282] width 15 height 15
click at [749, 512] on div "29" at bounding box center [752, 515] width 60 height 45
click at [1039, 448] on link "27" at bounding box center [1034, 454] width 13 height 13
click at [675, 283] on span "button" at bounding box center [675, 282] width 15 height 15
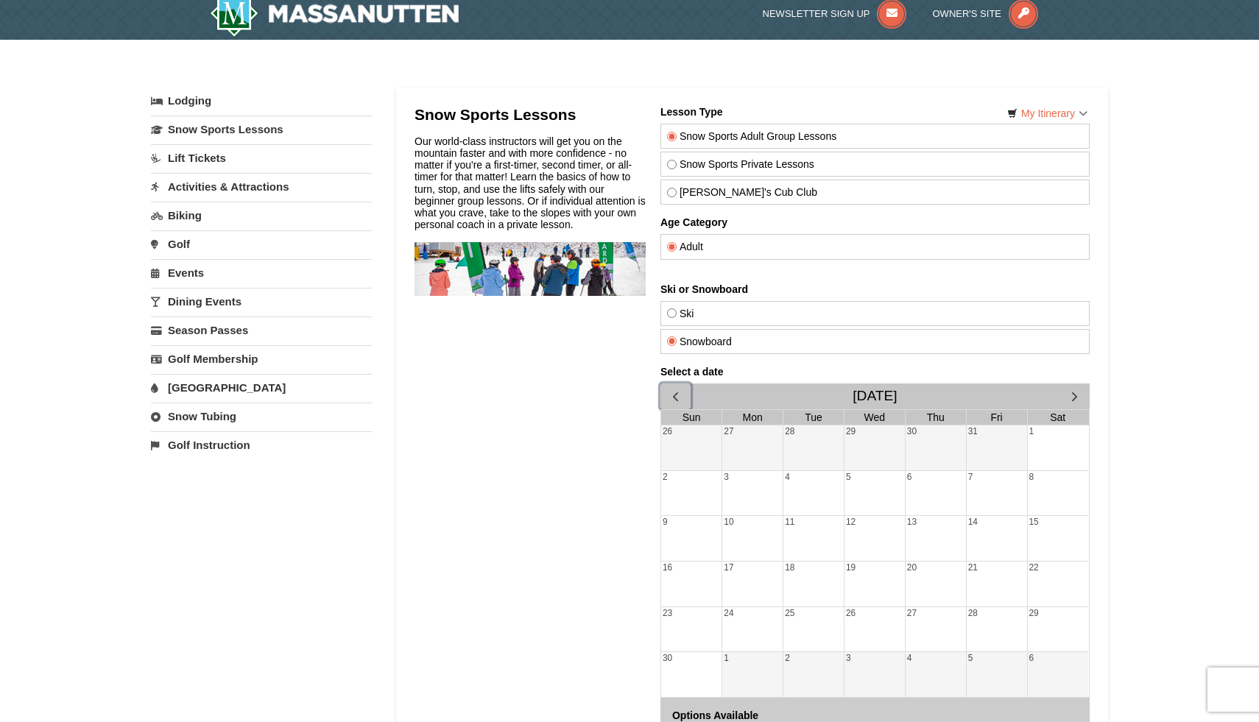
scroll to position [0, 0]
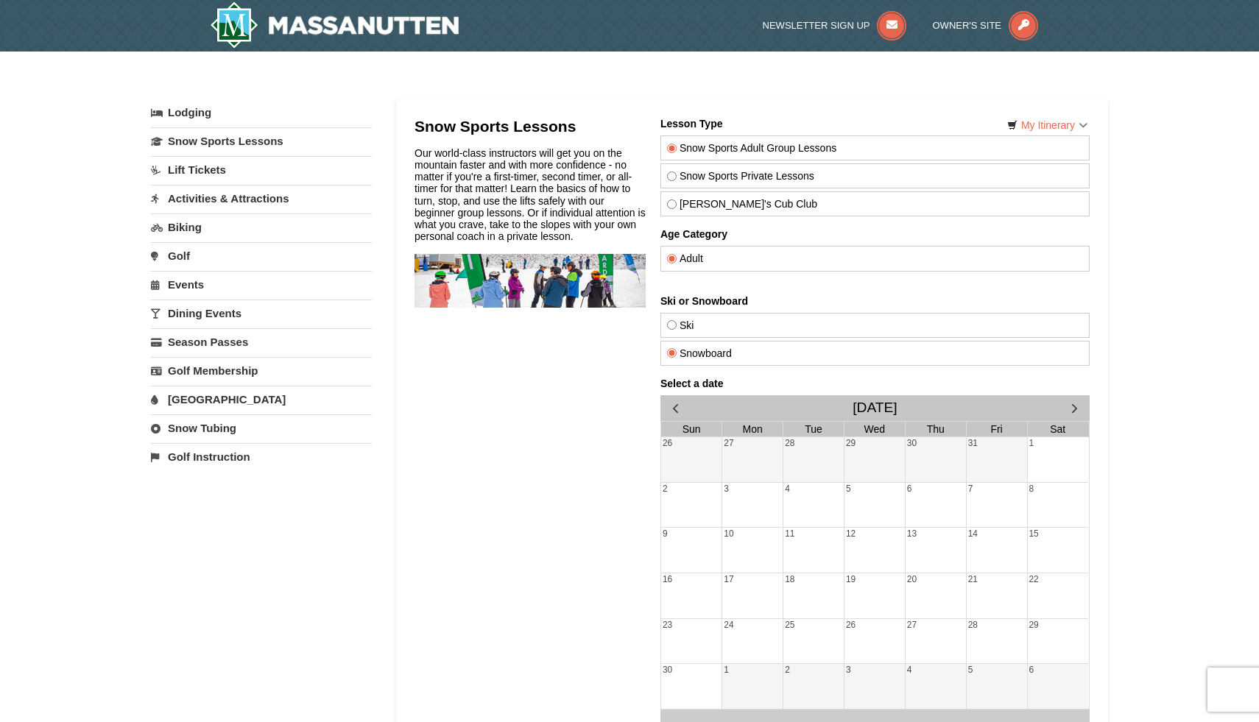
click at [225, 423] on link "Snow Tubing" at bounding box center [261, 427] width 221 height 27
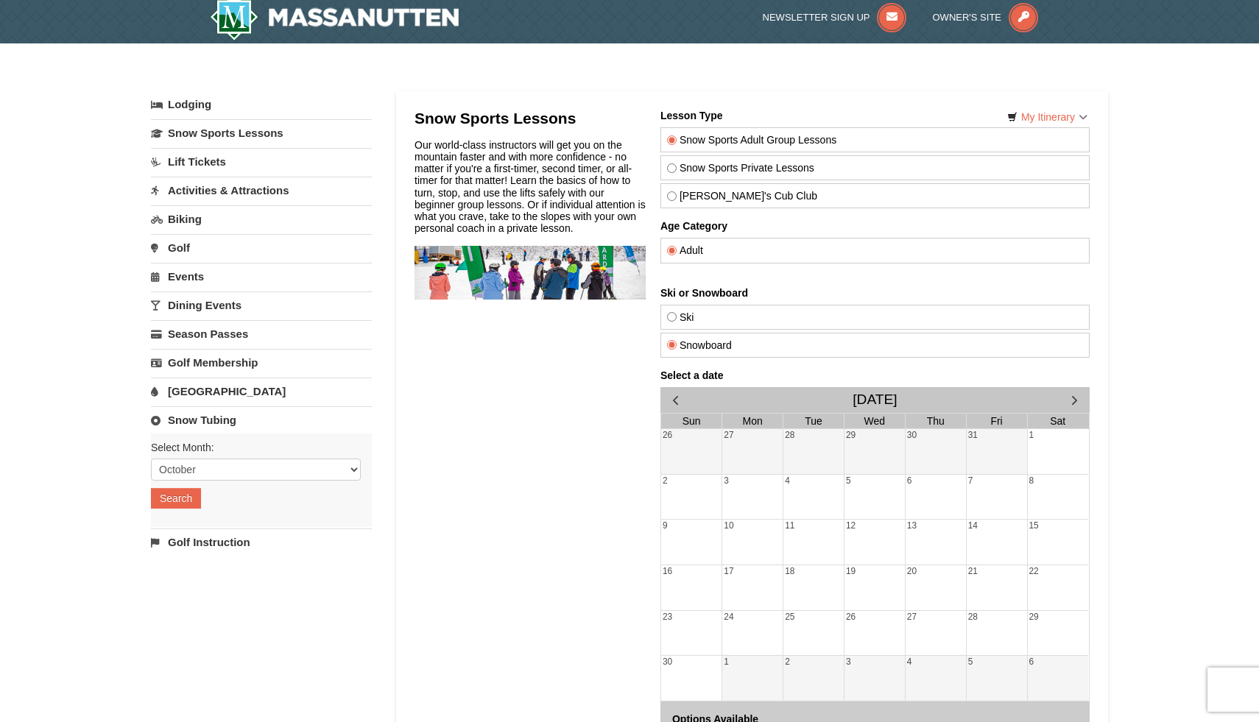
scroll to position [11, 0]
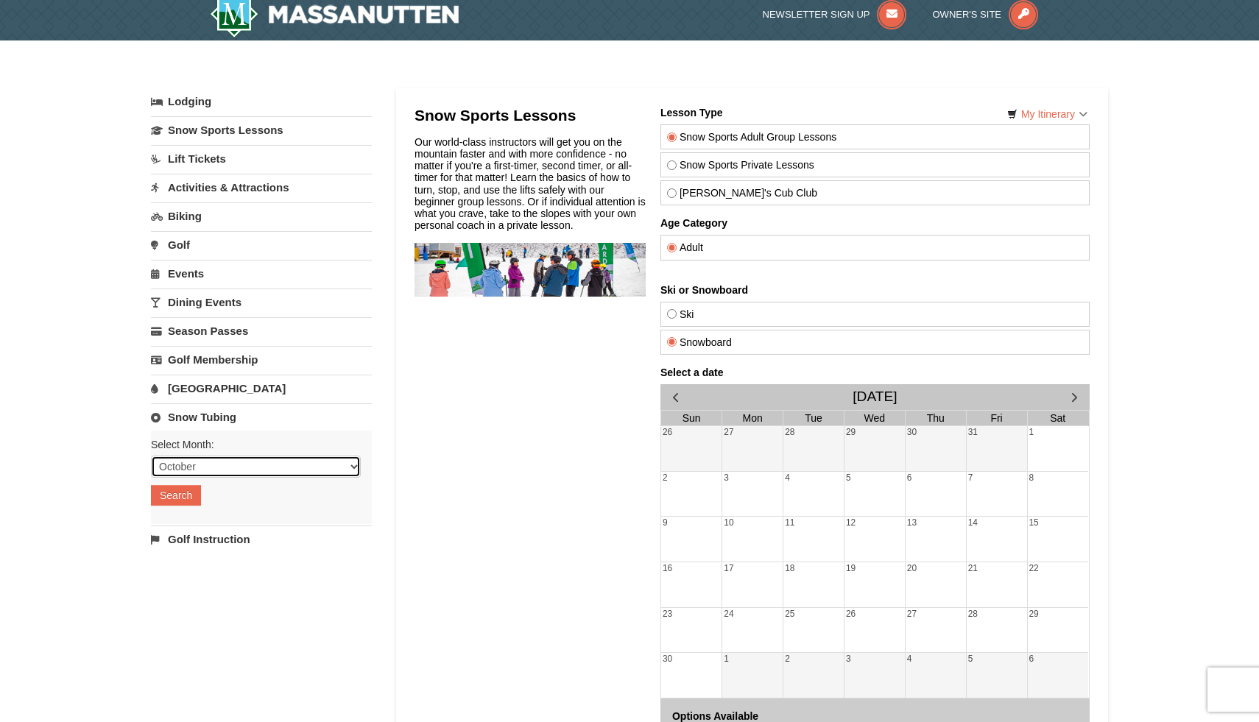
click at [353, 471] on select "October November December January February March April May June July August Sep…" at bounding box center [256, 467] width 210 height 22
select select "12"
click at [151, 456] on select "October November December January February March April May June July August Sep…" at bounding box center [256, 467] width 210 height 22
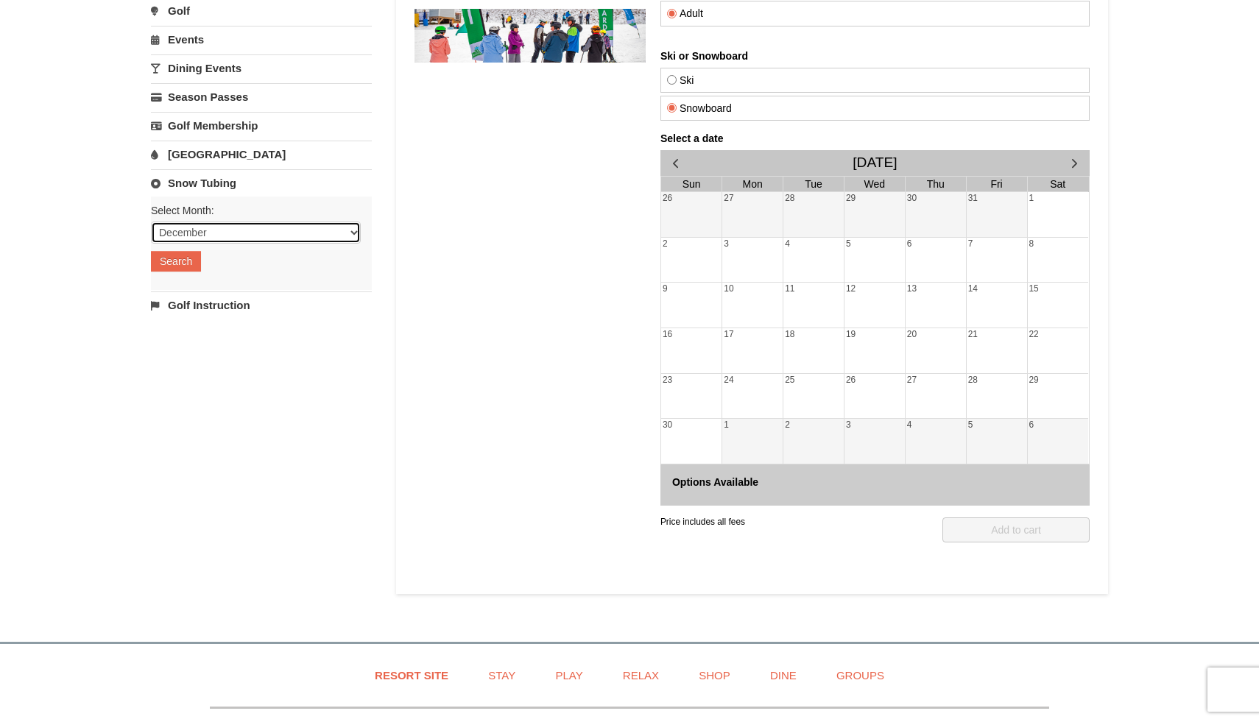
scroll to position [244, 0]
click at [1075, 166] on span "button" at bounding box center [1074, 163] width 15 height 15
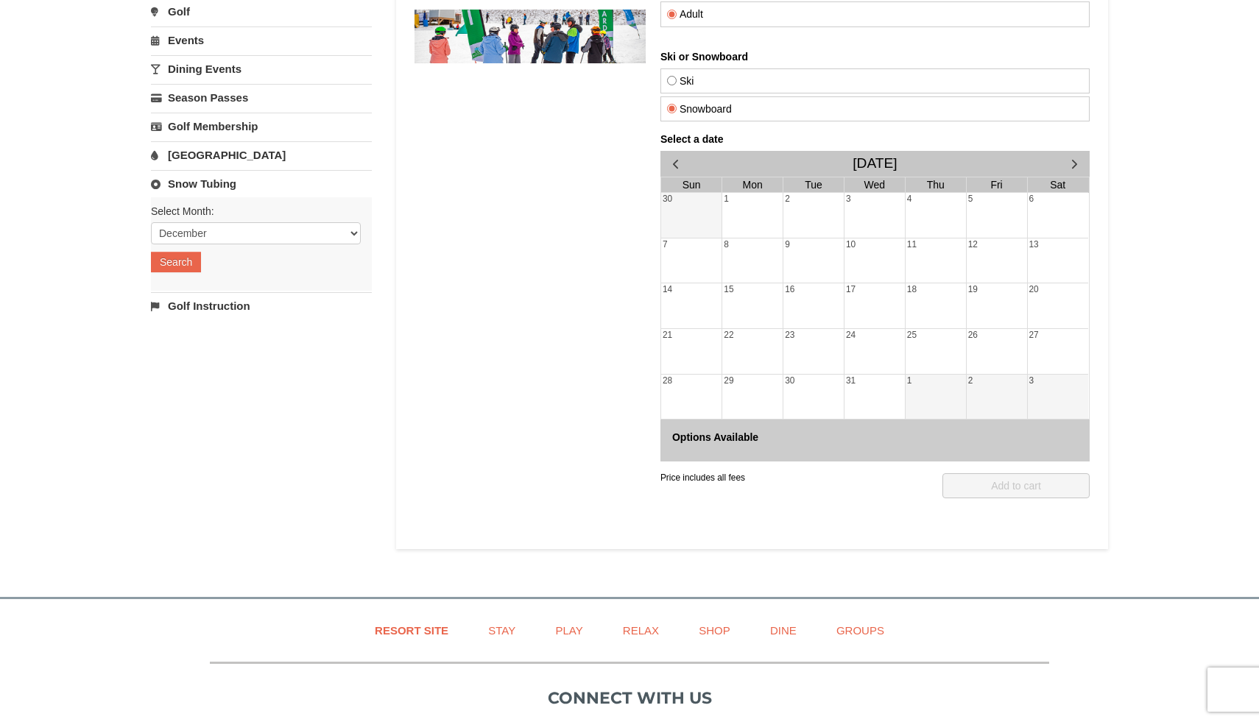
click at [1075, 166] on span "button" at bounding box center [1074, 163] width 15 height 15
click at [680, 160] on span "button" at bounding box center [675, 163] width 15 height 15
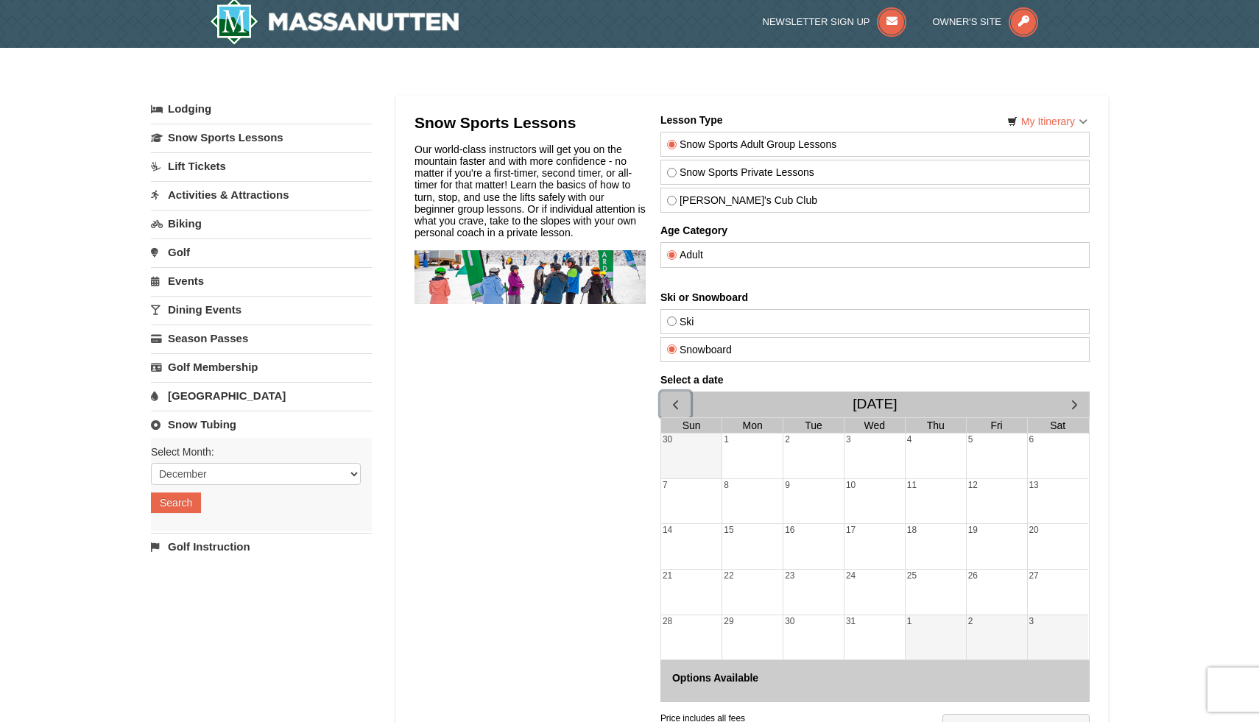
scroll to position [0, 0]
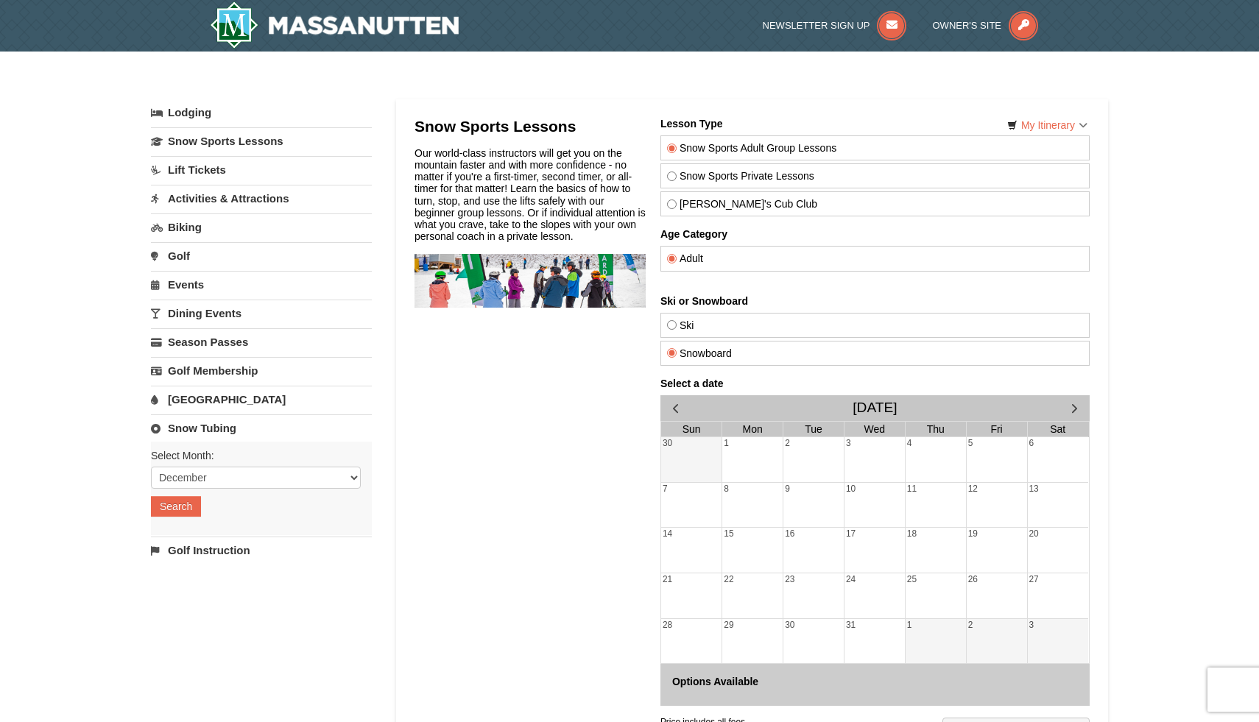
click at [197, 113] on link "Lodging" at bounding box center [261, 112] width 221 height 27
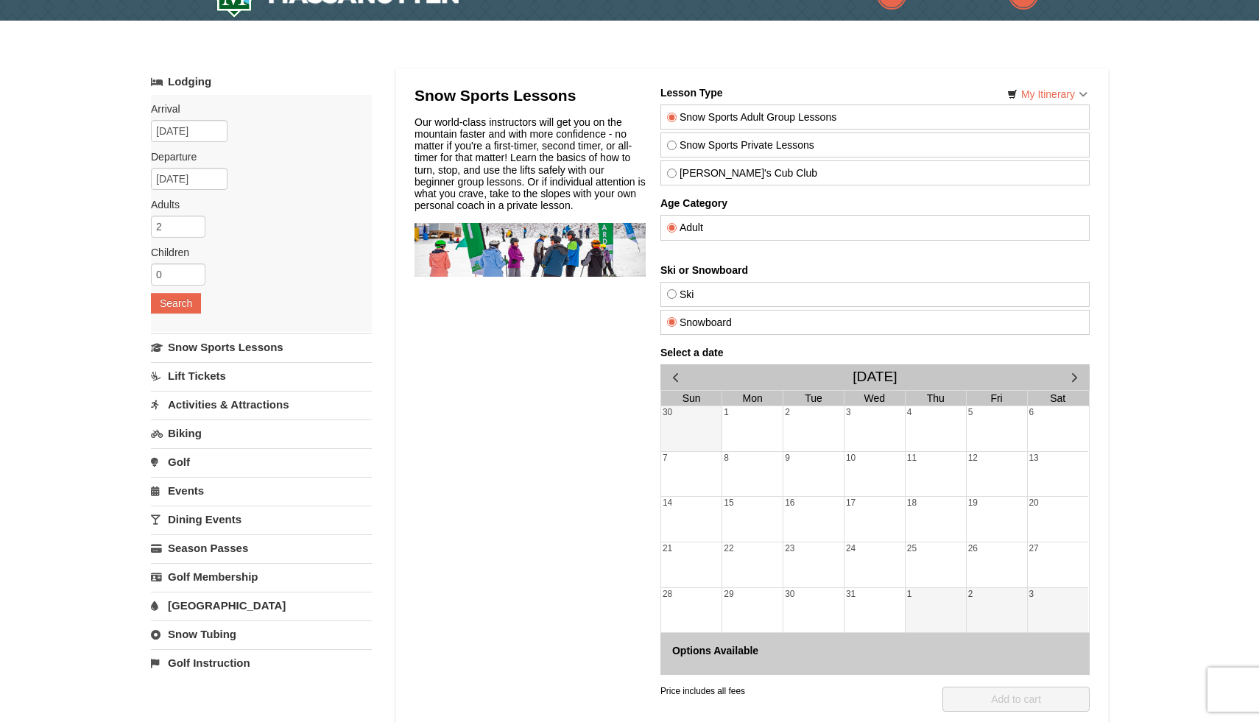
scroll to position [35, 0]
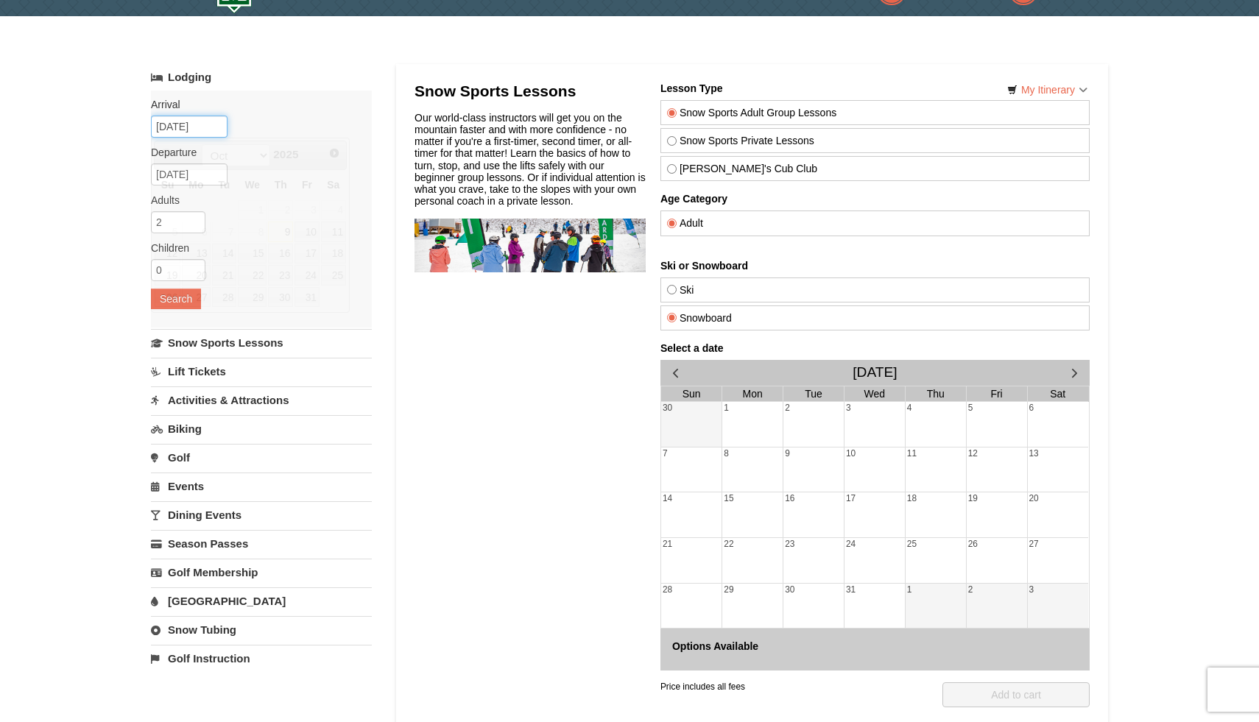
click at [215, 124] on input "[DATE]" at bounding box center [189, 127] width 77 height 22
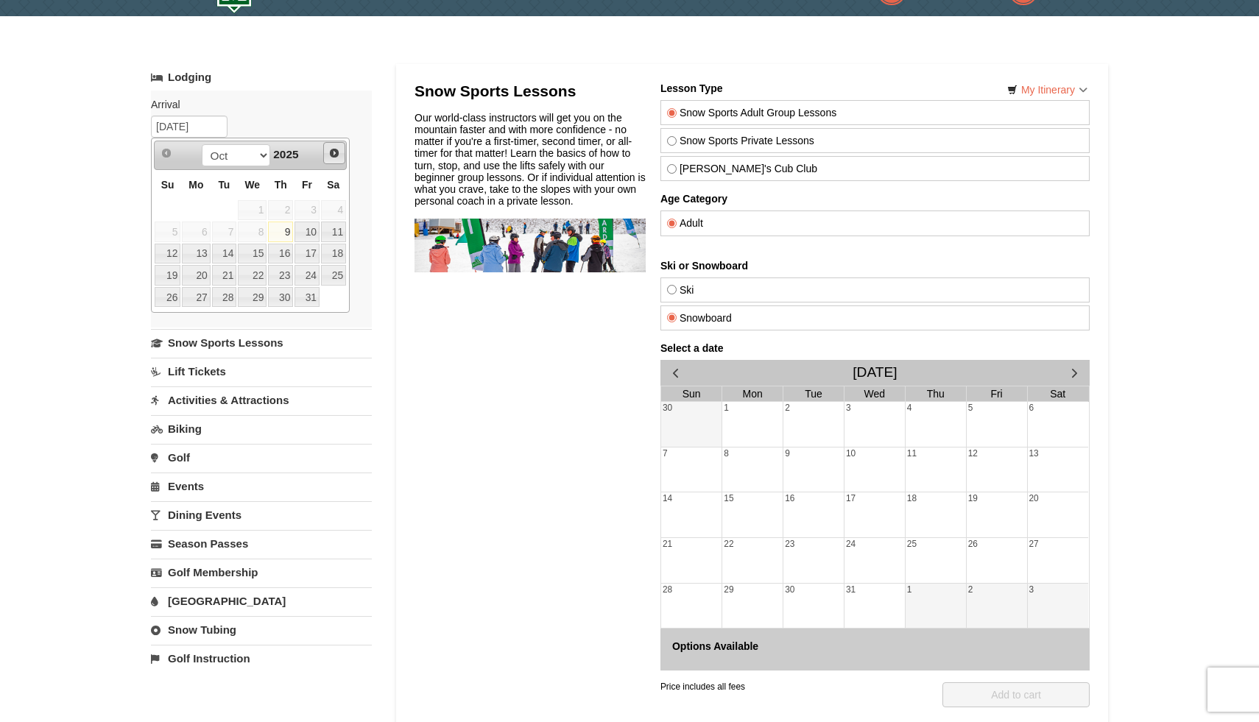
click at [334, 149] on span "Next" at bounding box center [334, 153] width 12 height 12
click at [334, 272] on link "27" at bounding box center [333, 275] width 25 height 21
type input "12/27/2025"
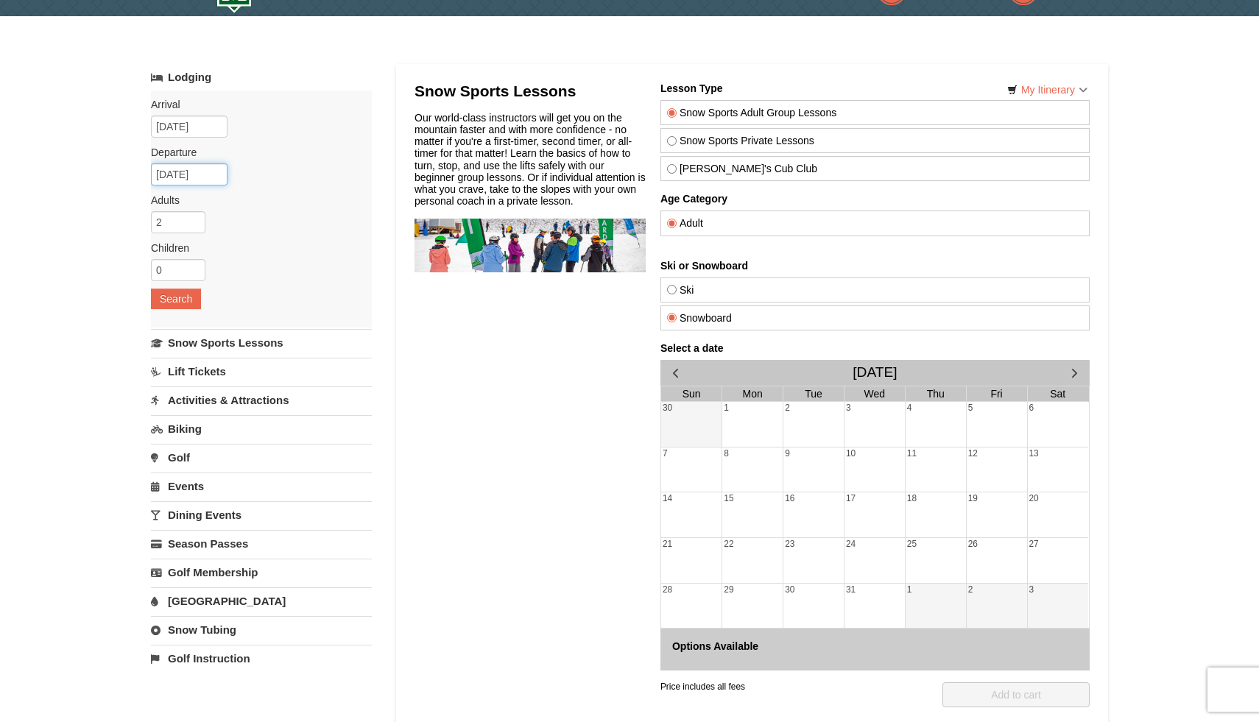
click at [220, 177] on input "12/28/2025" at bounding box center [189, 174] width 77 height 22
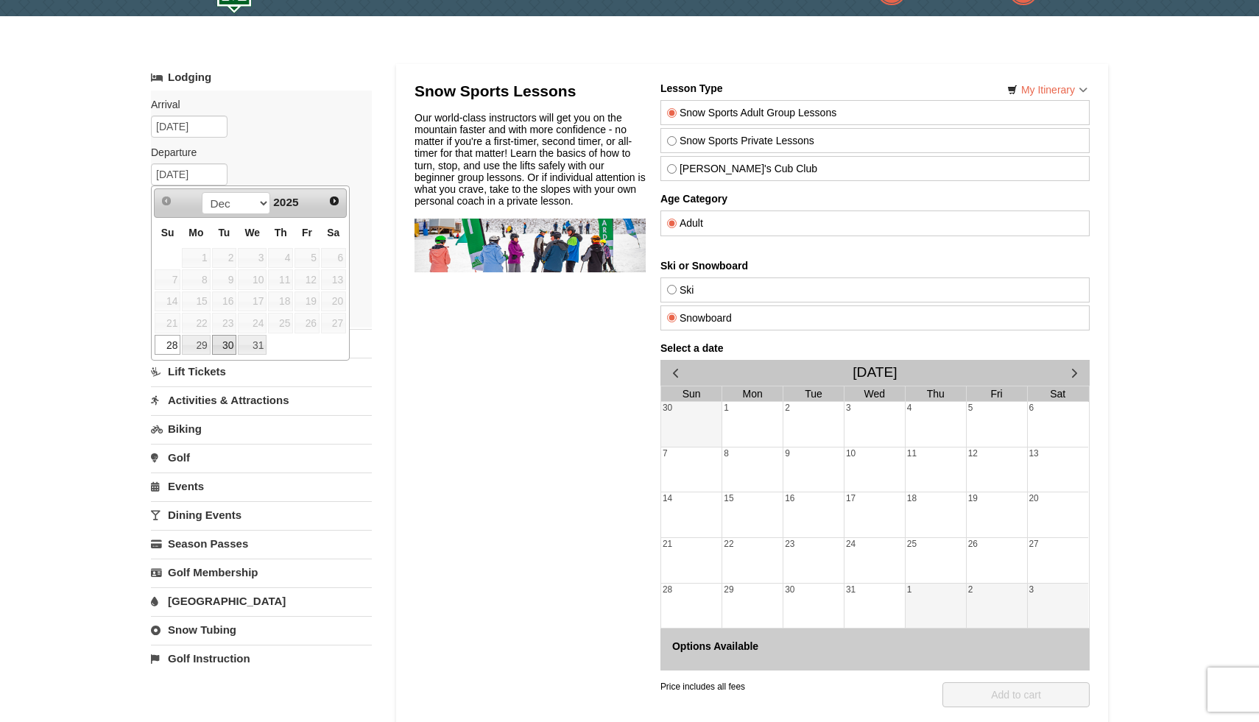
click at [219, 345] on link "30" at bounding box center [224, 345] width 25 height 21
type input "12/30/2025"
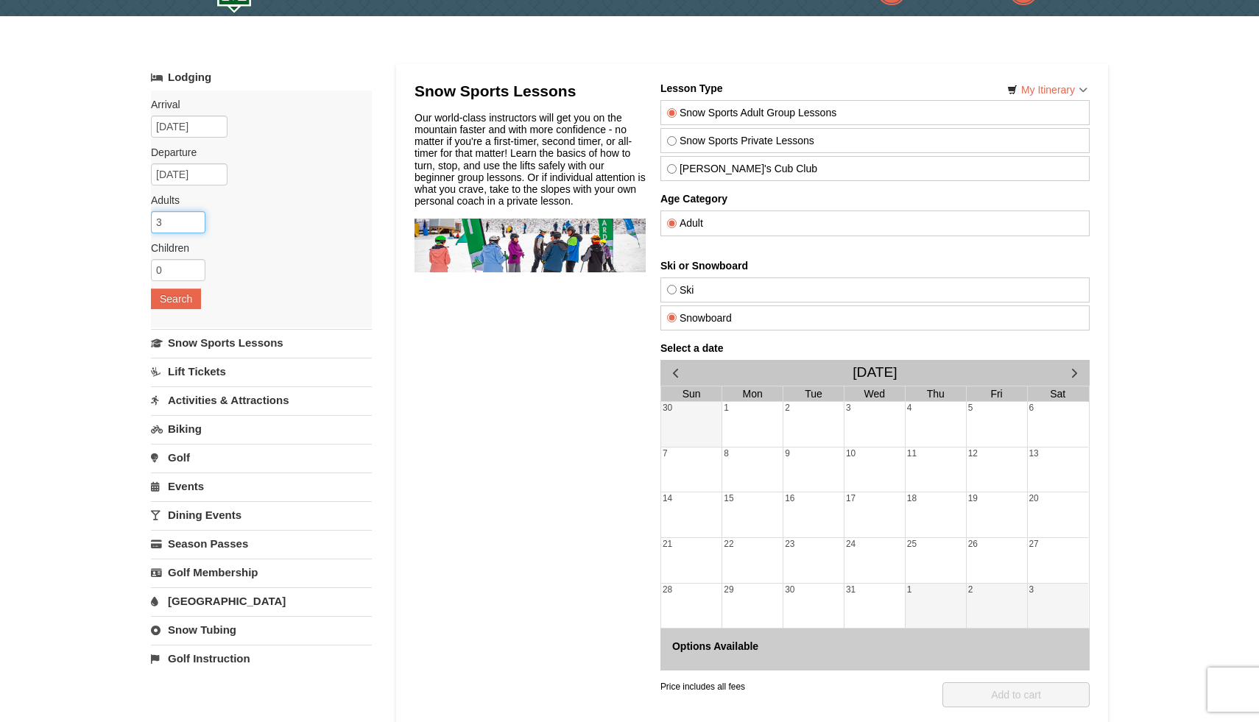
click at [195, 219] on input "3" at bounding box center [178, 222] width 54 height 22
type input "4"
click at [195, 219] on input "4" at bounding box center [178, 222] width 54 height 22
click at [186, 301] on button "Search" at bounding box center [176, 299] width 50 height 21
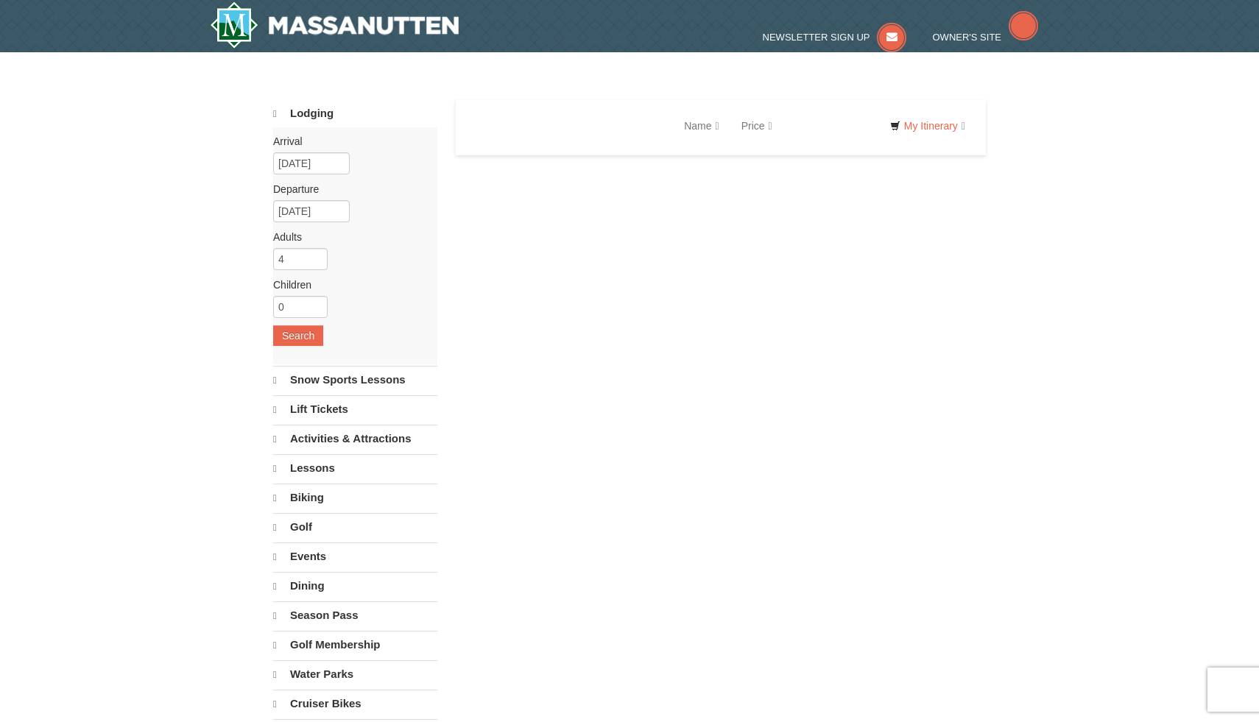
select select "10"
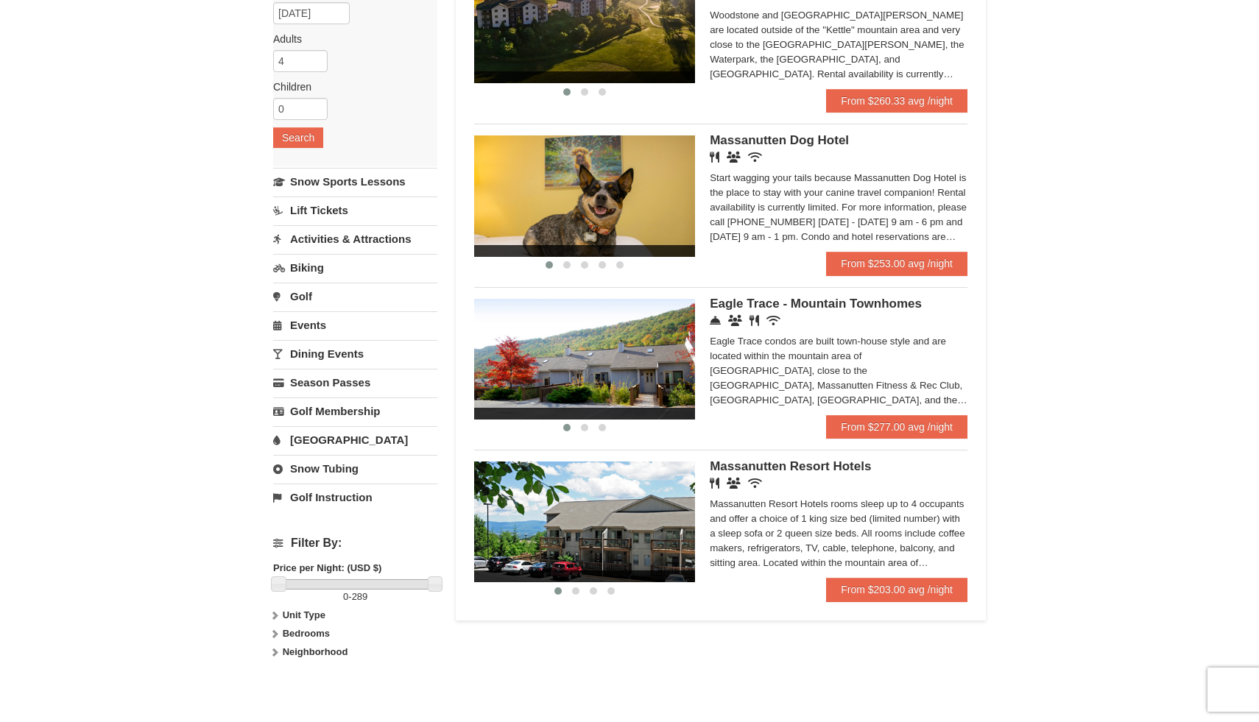
scroll to position [202, 0]
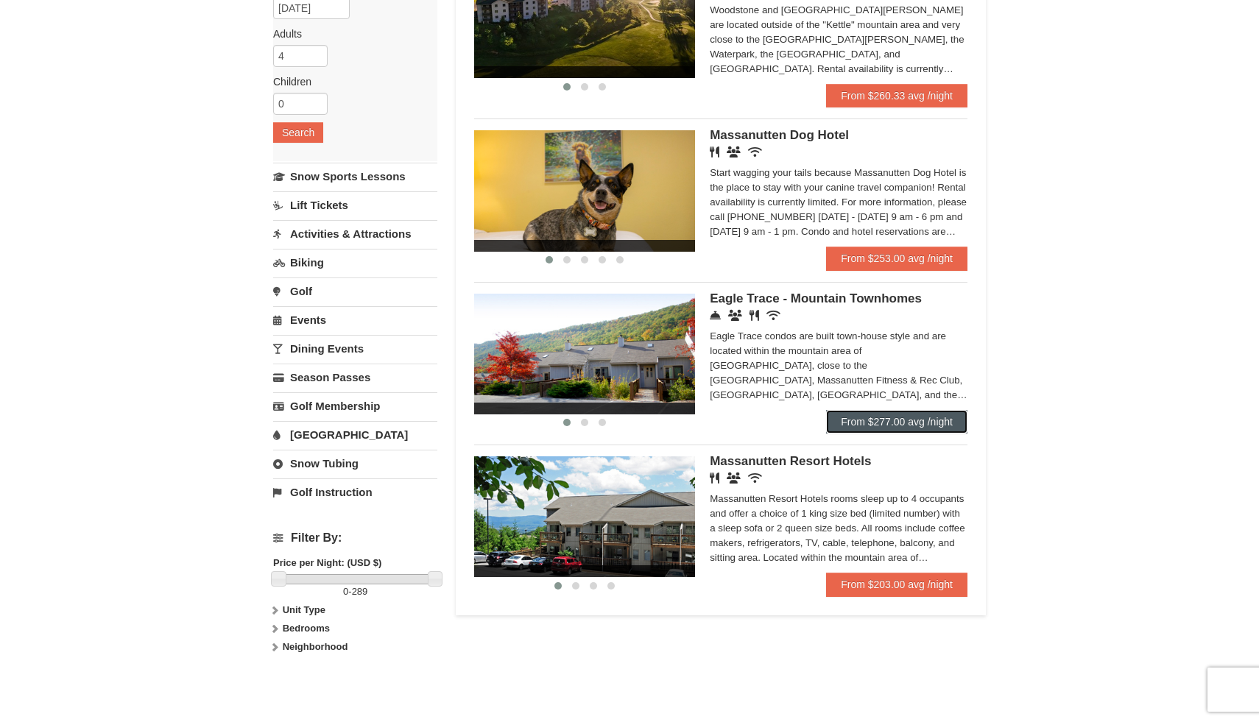
click at [901, 420] on link "From $277.00 avg /night" at bounding box center [896, 422] width 141 height 24
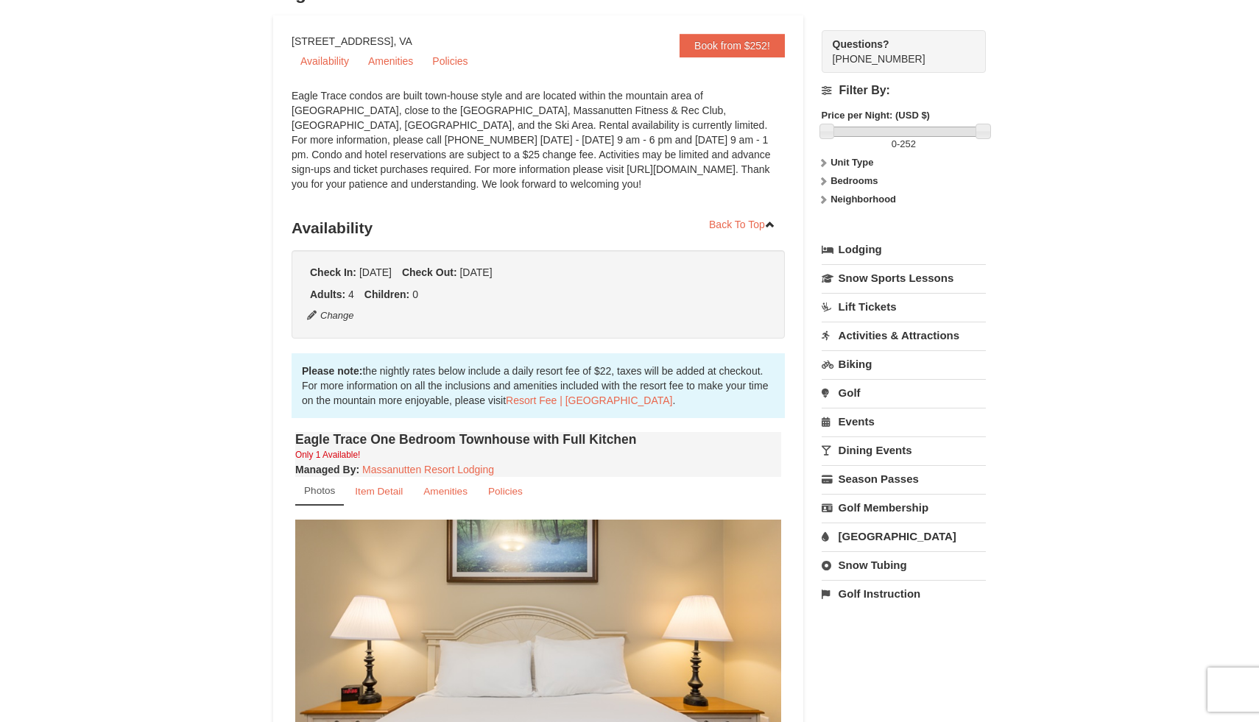
scroll to position [130, 0]
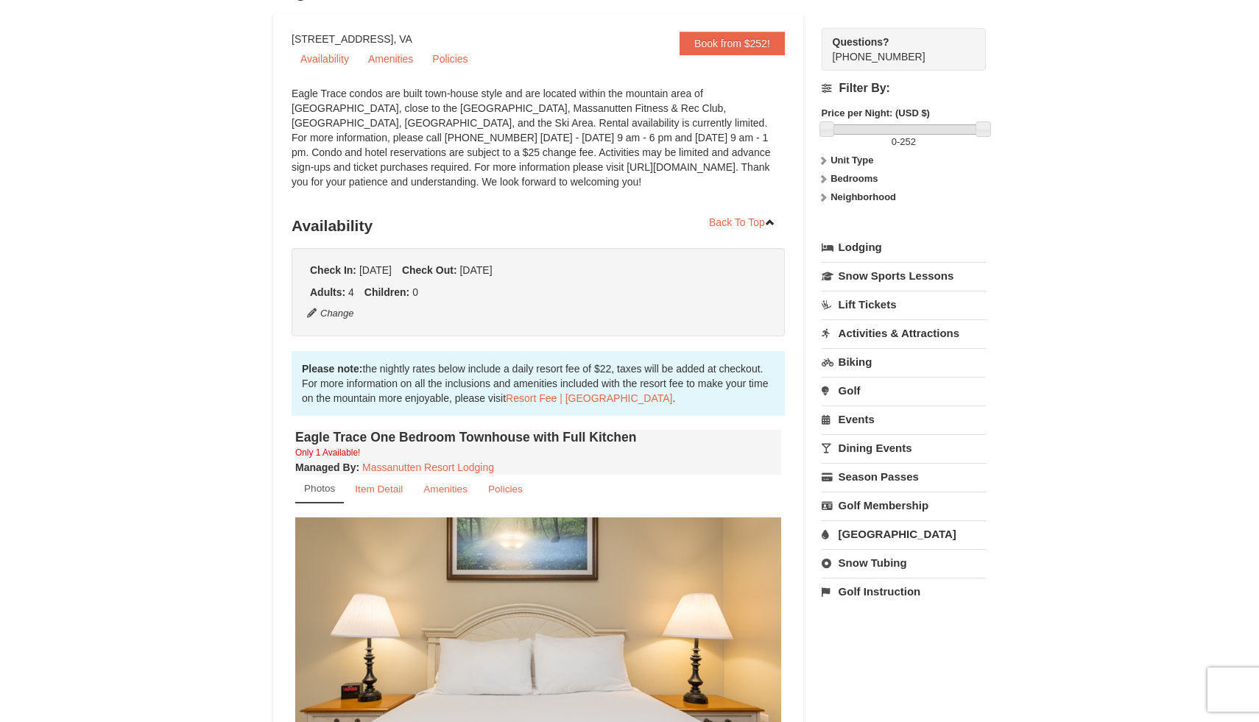
click at [891, 557] on link "Snow Tubing" at bounding box center [904, 562] width 164 height 27
click at [967, 613] on select "October November December January February March April May June July August Sep…" at bounding box center [898, 612] width 153 height 22
select select "12"
click at [822, 601] on select "October November December January February March April May June July August Sep…" at bounding box center [898, 612] width 153 height 22
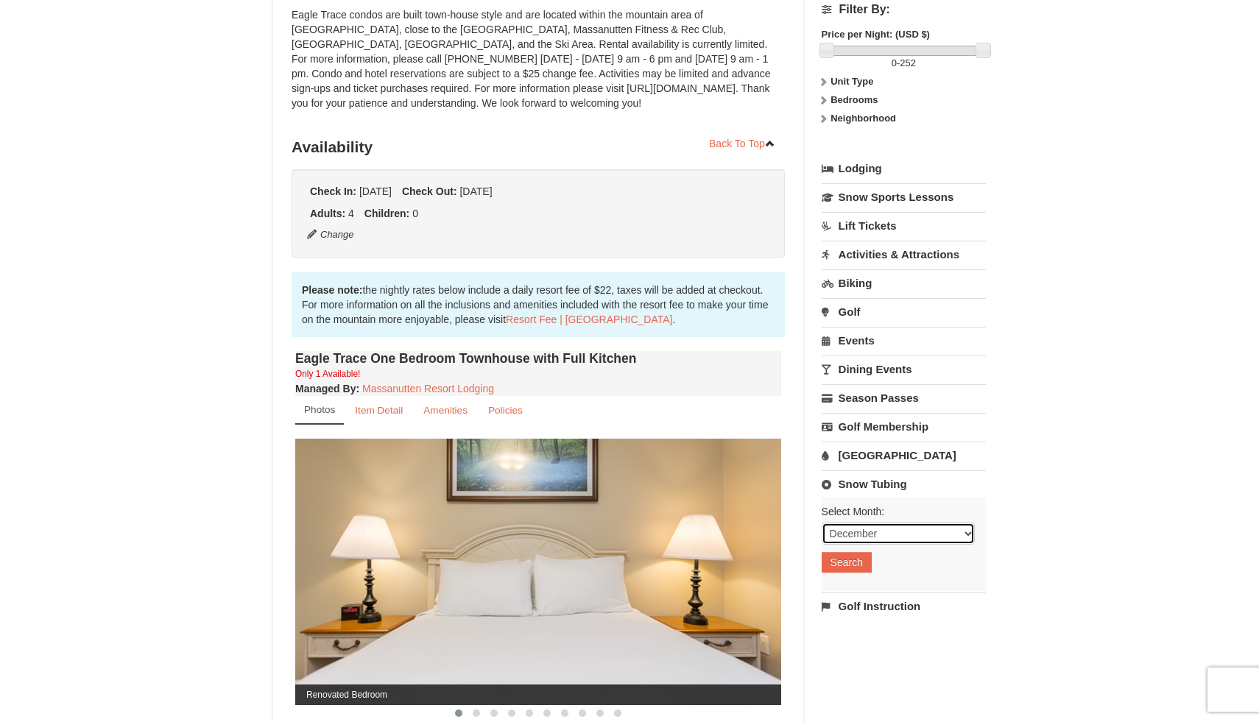
scroll to position [211, 0]
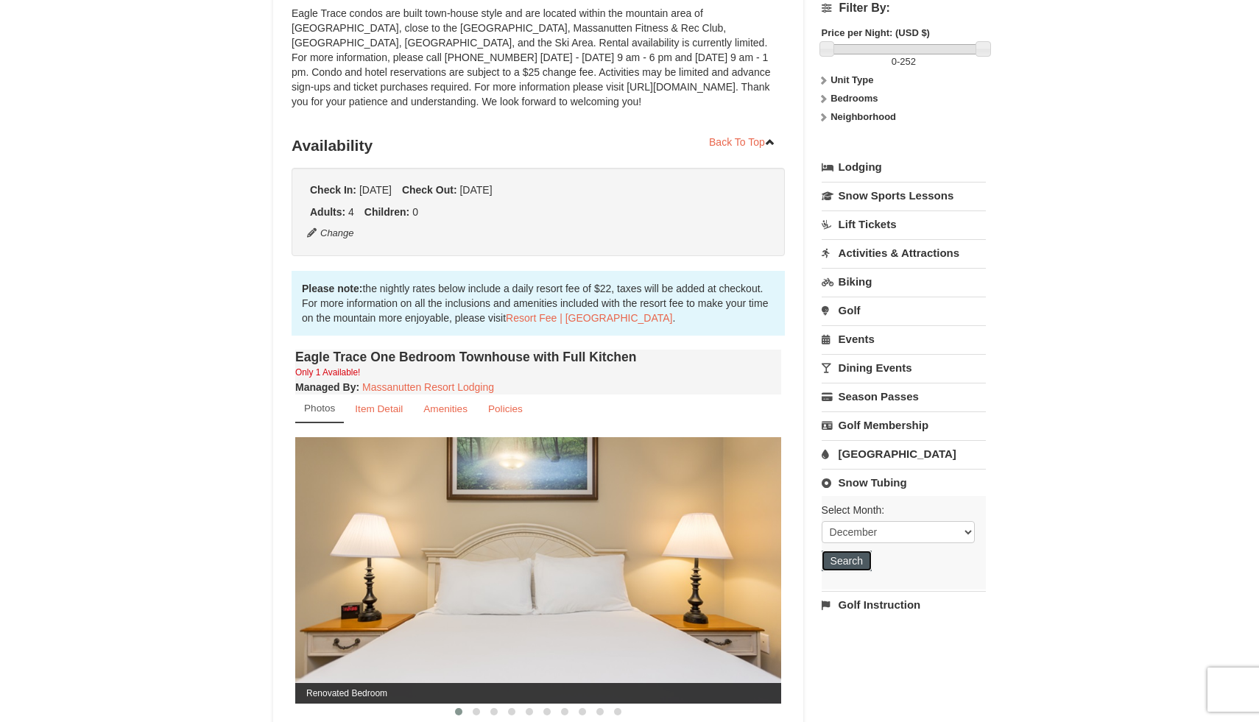
click at [865, 564] on button "Search" at bounding box center [847, 561] width 50 height 21
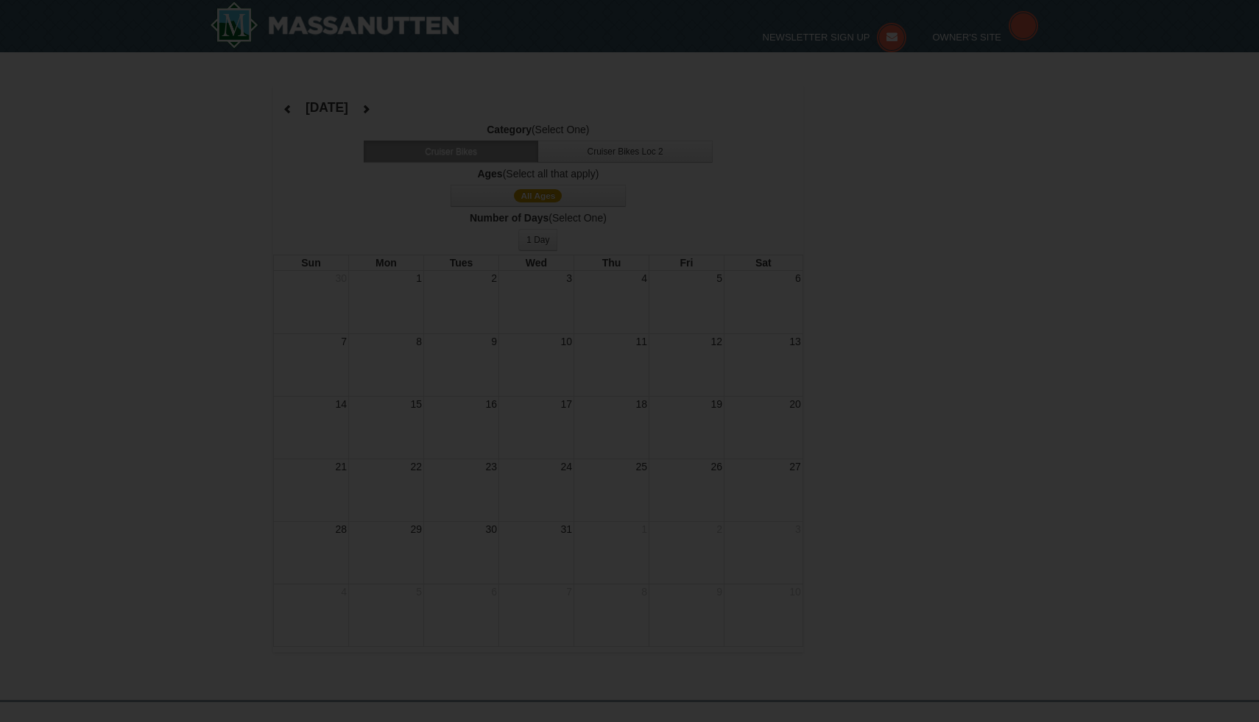
select select "12"
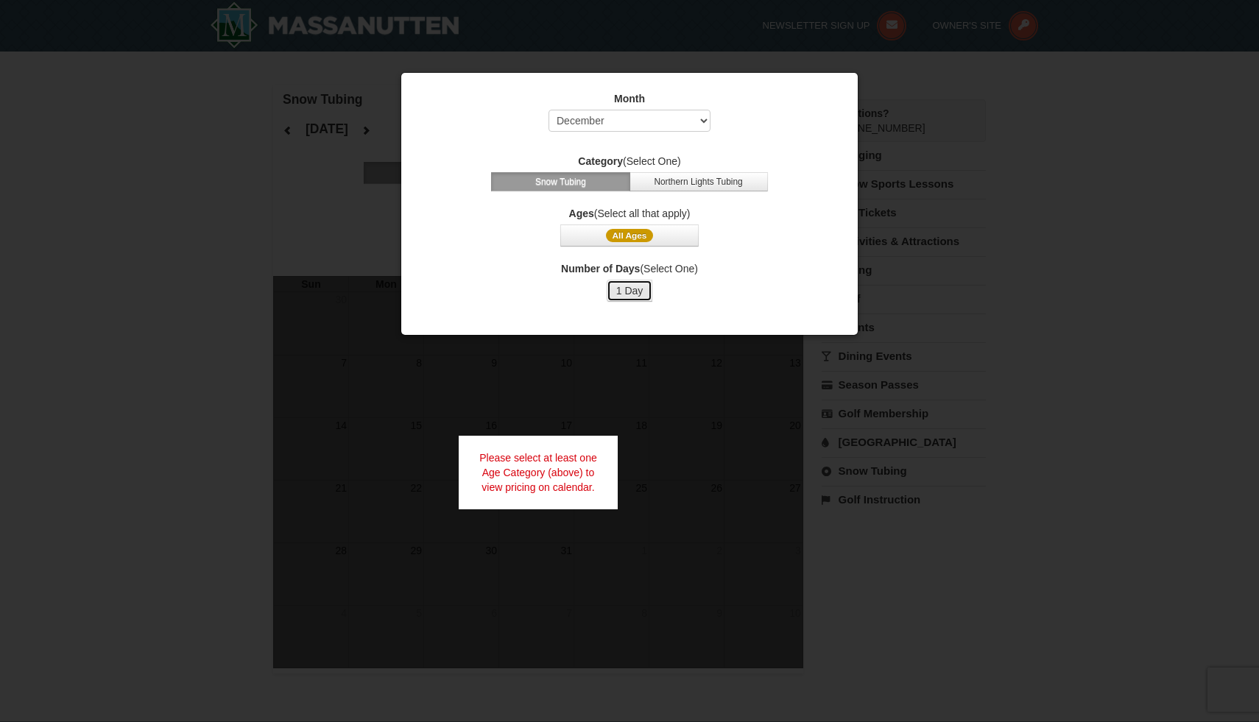
click at [646, 291] on button "1 Day" at bounding box center [630, 291] width 46 height 22
click at [634, 291] on button "1 Day" at bounding box center [630, 291] width 46 height 22
click at [588, 180] on button "Snow Tubing" at bounding box center [560, 181] width 138 height 19
click at [635, 241] on button "All Ages" at bounding box center [629, 236] width 138 height 22
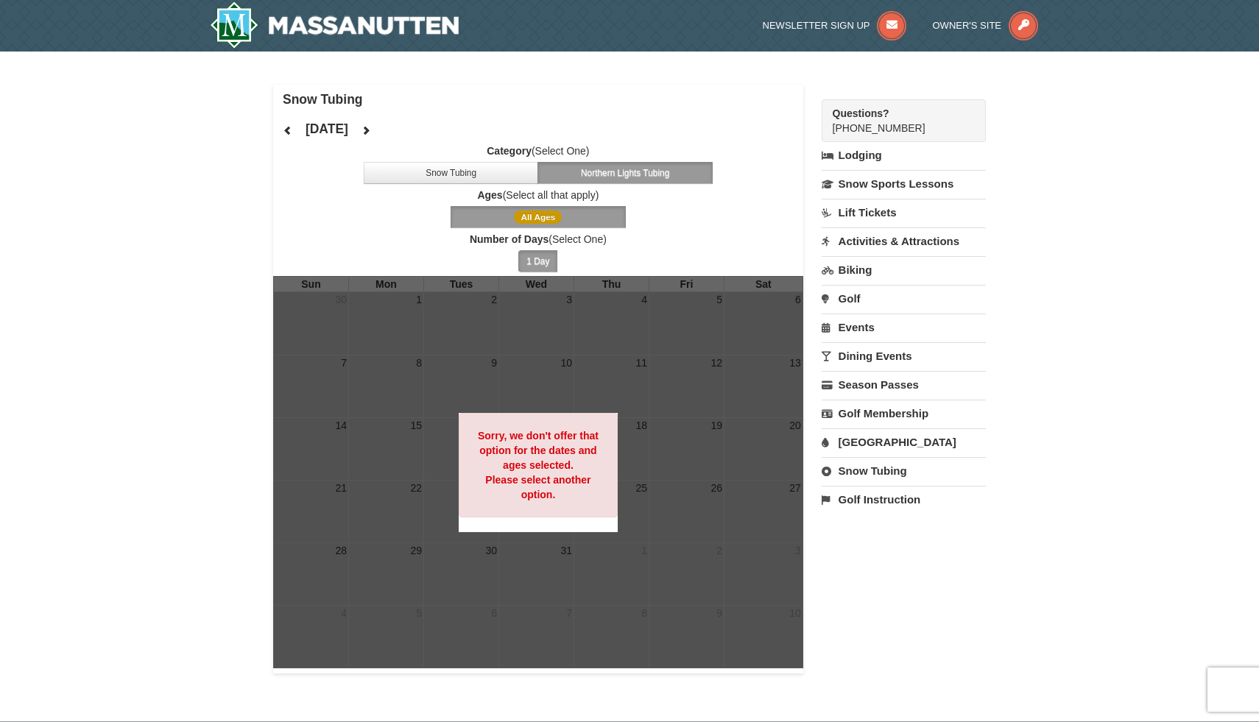
click at [693, 258] on span "Number of Days (Select One) 1 Day 2 3 4 5 6 7 8 9 10 11 12 13 14 15" at bounding box center [538, 254] width 530 height 44
click at [696, 213] on span "All Ages" at bounding box center [538, 217] width 530 height 22
click at [482, 172] on button "Snow Tubing" at bounding box center [451, 173] width 175 height 22
click at [537, 219] on span "All Ages" at bounding box center [538, 217] width 48 height 13
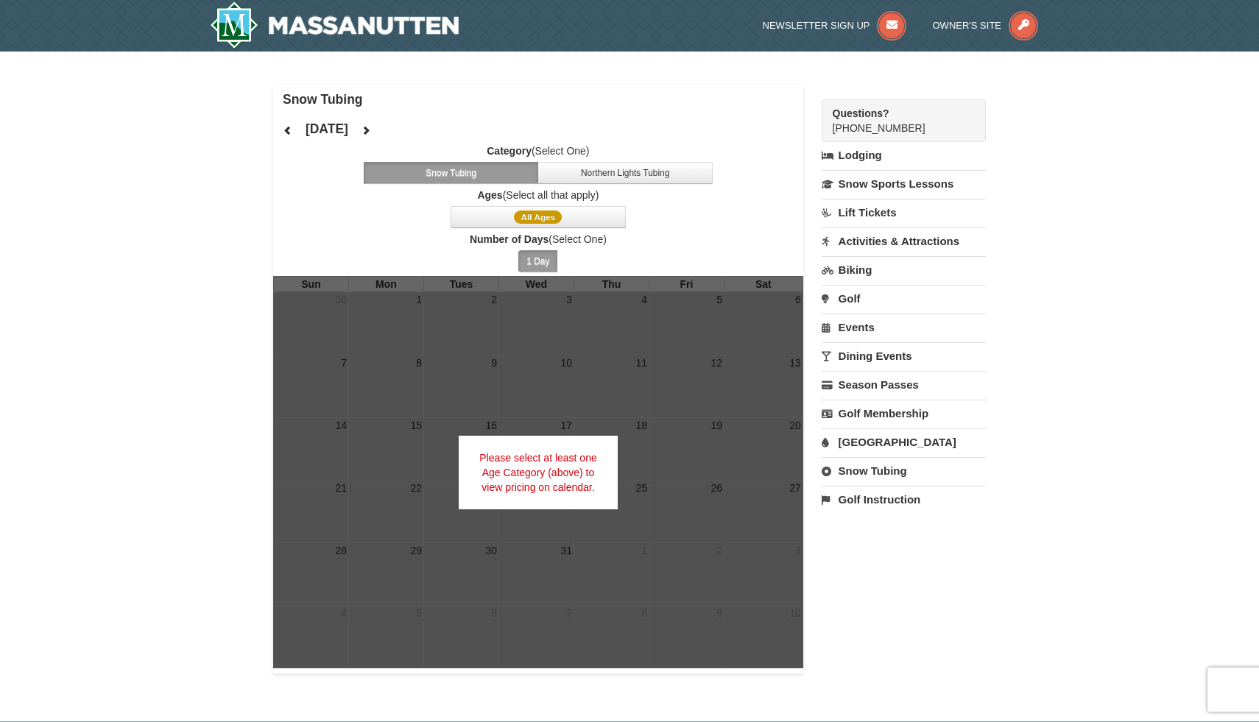
click at [542, 264] on button "1 Day" at bounding box center [537, 261] width 39 height 22
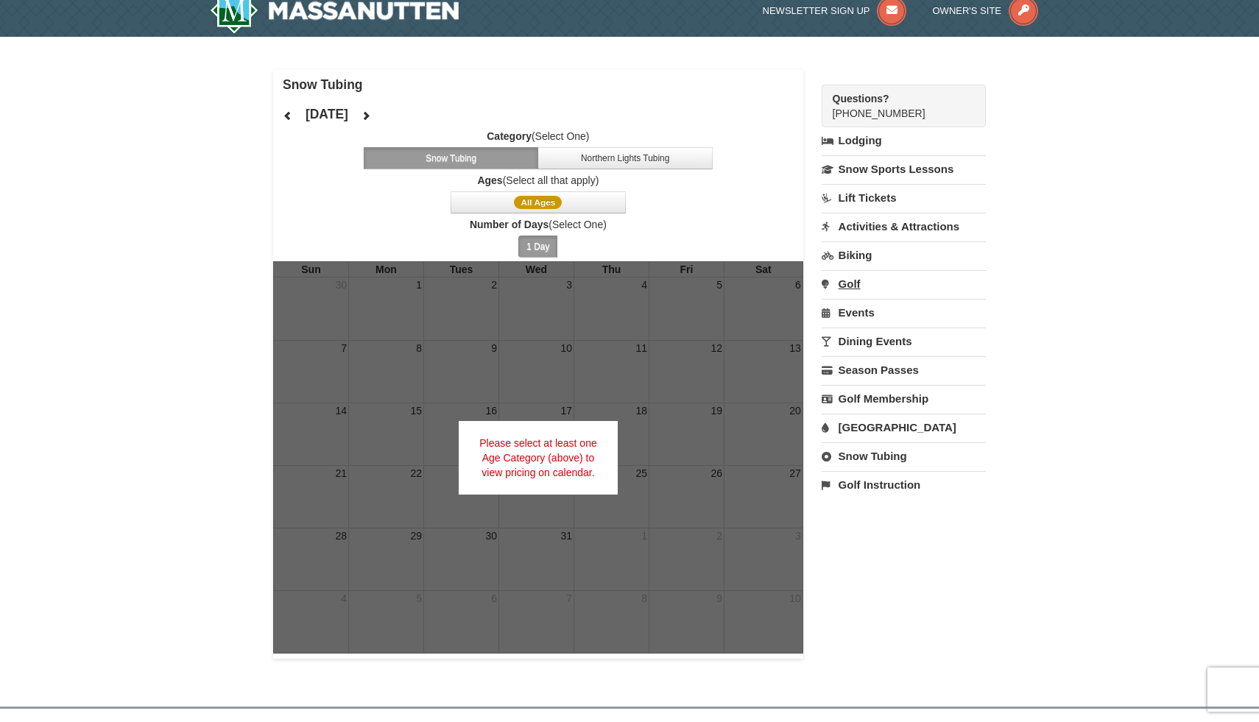
scroll to position [17, 0]
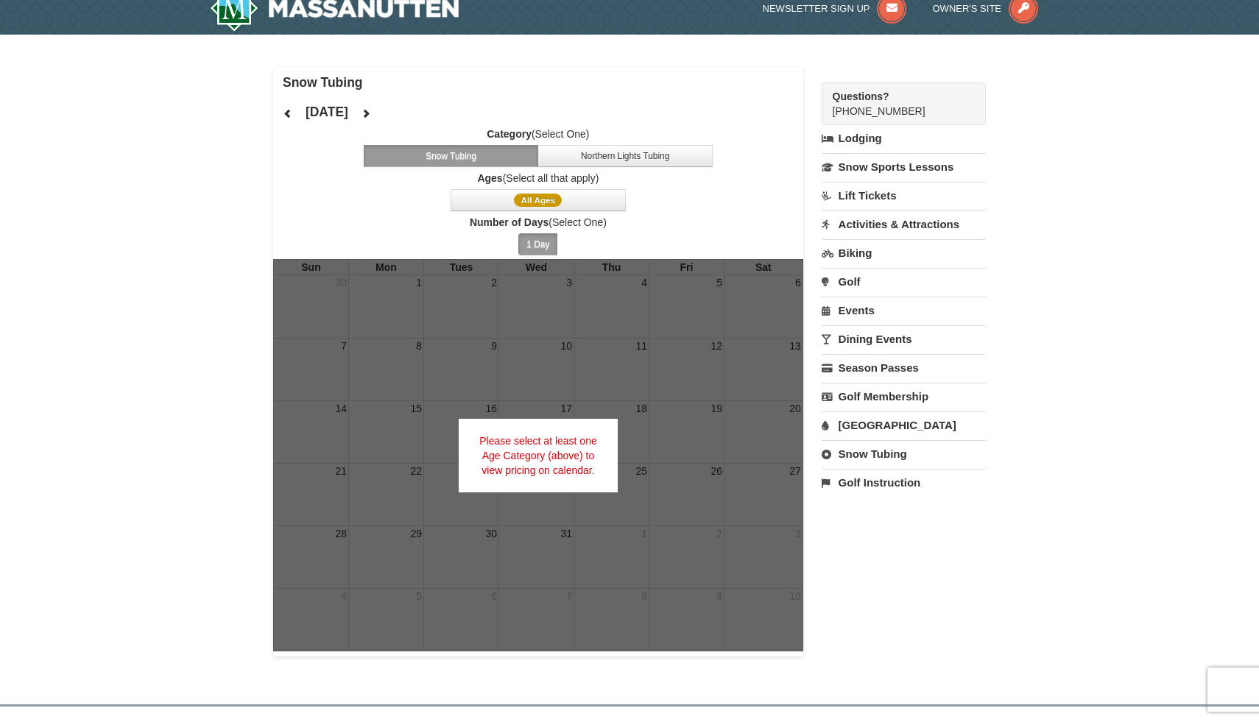
click at [933, 225] on link "Activities & Attractions" at bounding box center [904, 224] width 164 height 27
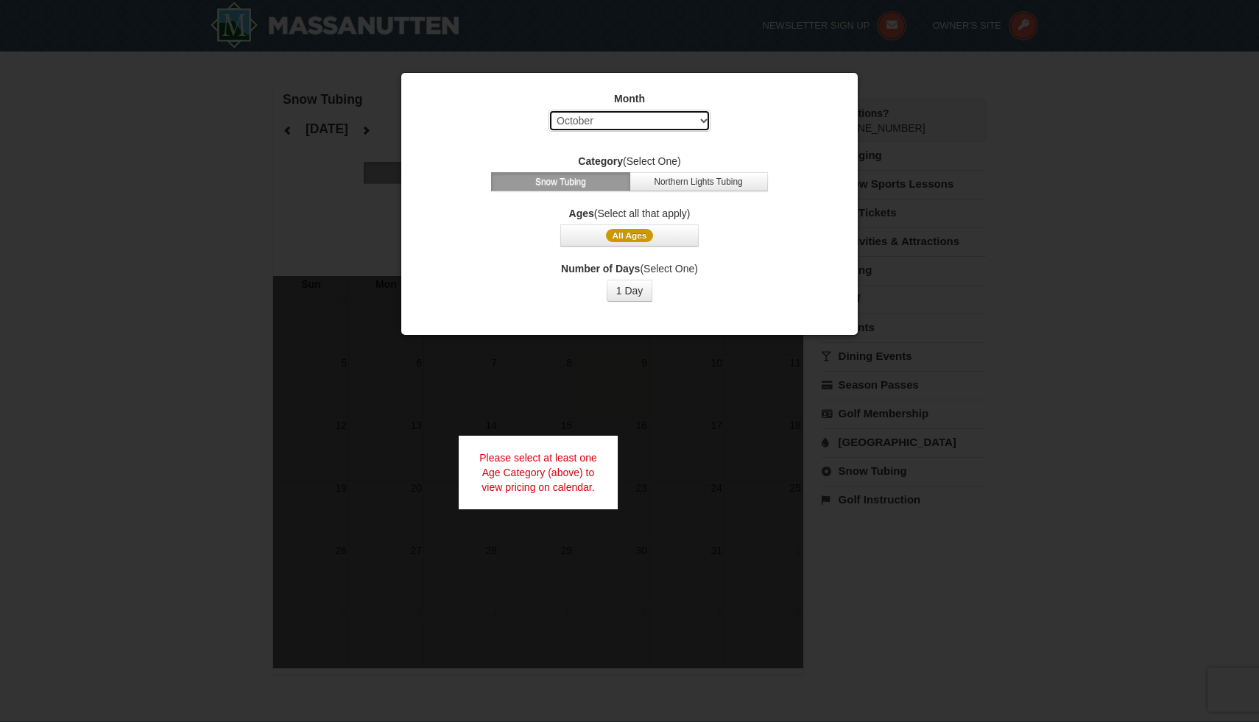
click at [702, 121] on select "Select October November December January February March April May June July Aug…" at bounding box center [629, 121] width 162 height 22
select select "12"
click at [548, 110] on select "Select October November December January February March April May June July Aug…" at bounding box center [629, 121] width 162 height 22
click at [602, 183] on button "Snow Tubing" at bounding box center [560, 181] width 138 height 19
click at [666, 180] on button "Northern Lights Tubing" at bounding box center [698, 181] width 138 height 19
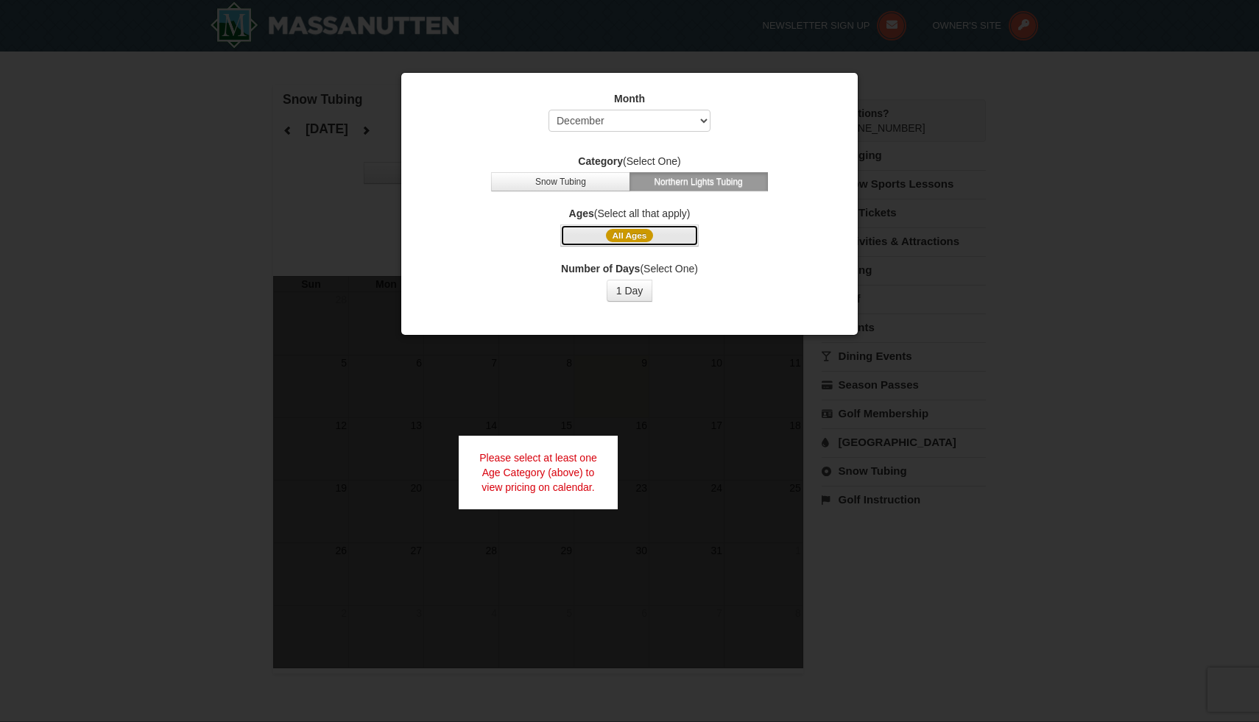
click at [642, 238] on span "All Ages" at bounding box center [630, 235] width 48 height 13
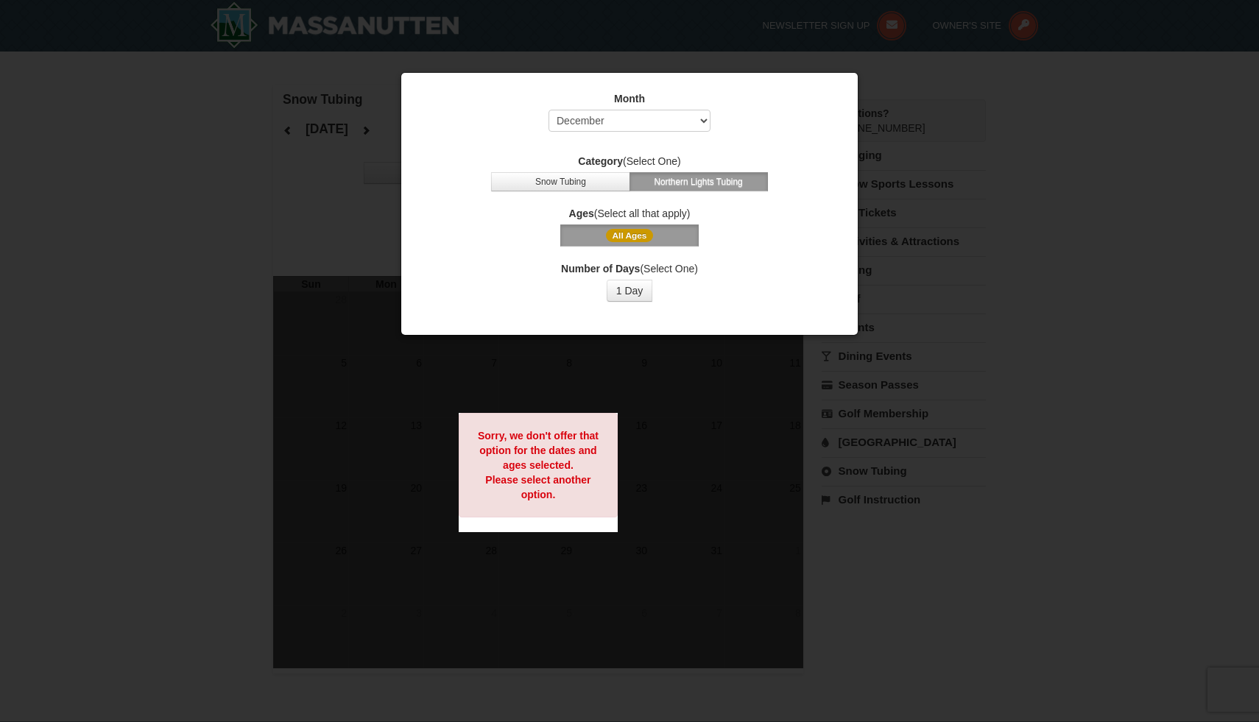
click at [663, 238] on button "All Ages" at bounding box center [629, 236] width 138 height 22
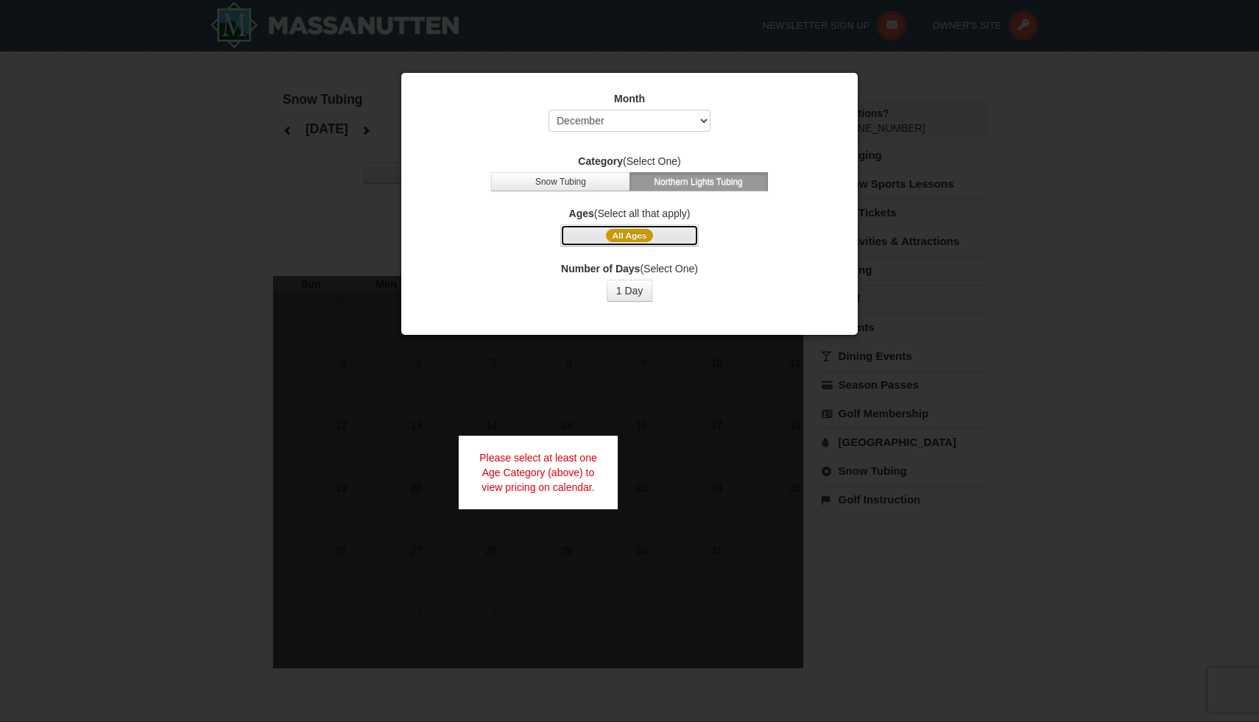
click at [630, 235] on span "All Ages" at bounding box center [630, 235] width 48 height 13
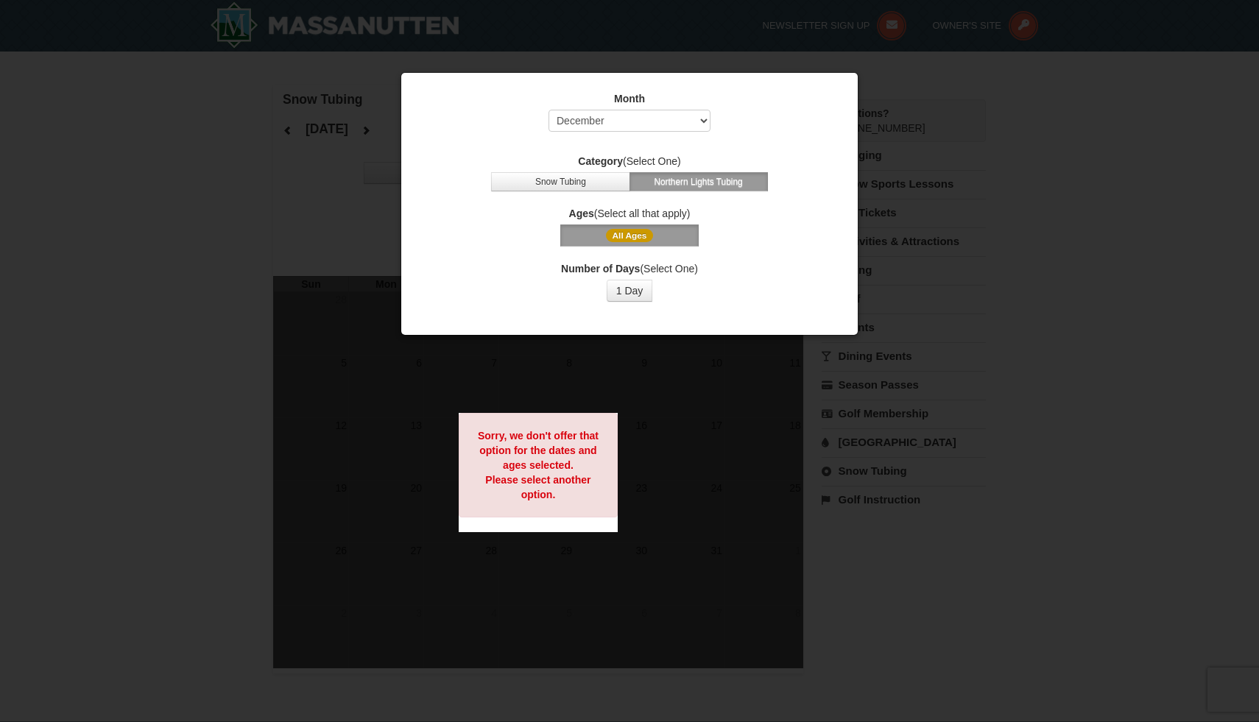
click at [630, 235] on span "All Ages" at bounding box center [630, 235] width 48 height 13
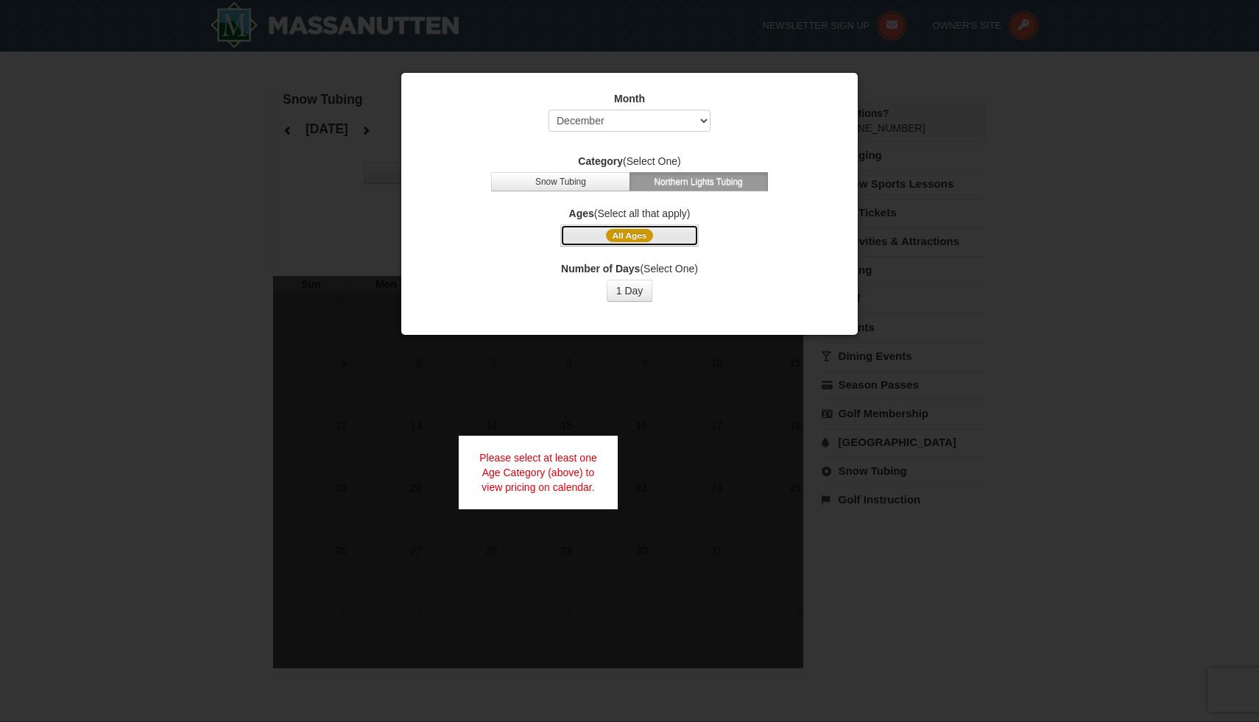
click at [630, 235] on span "All Ages" at bounding box center [630, 235] width 48 height 13
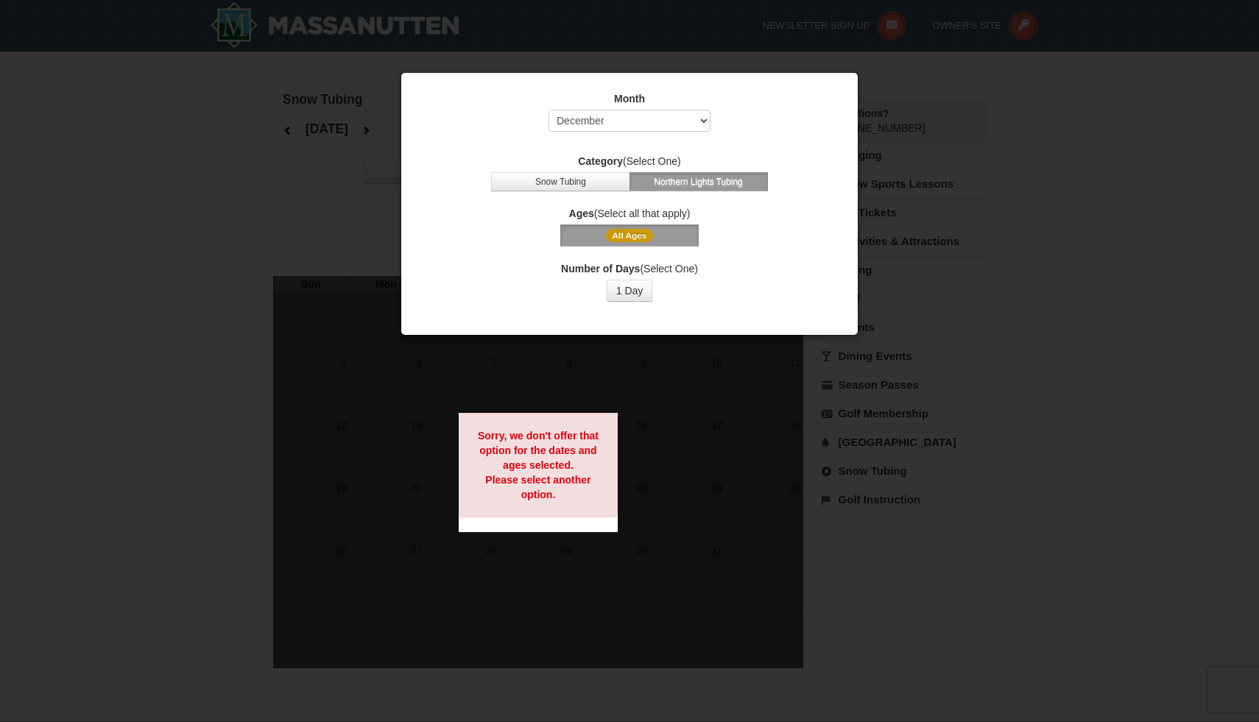
click at [630, 235] on span "All Ages" at bounding box center [630, 235] width 48 height 13
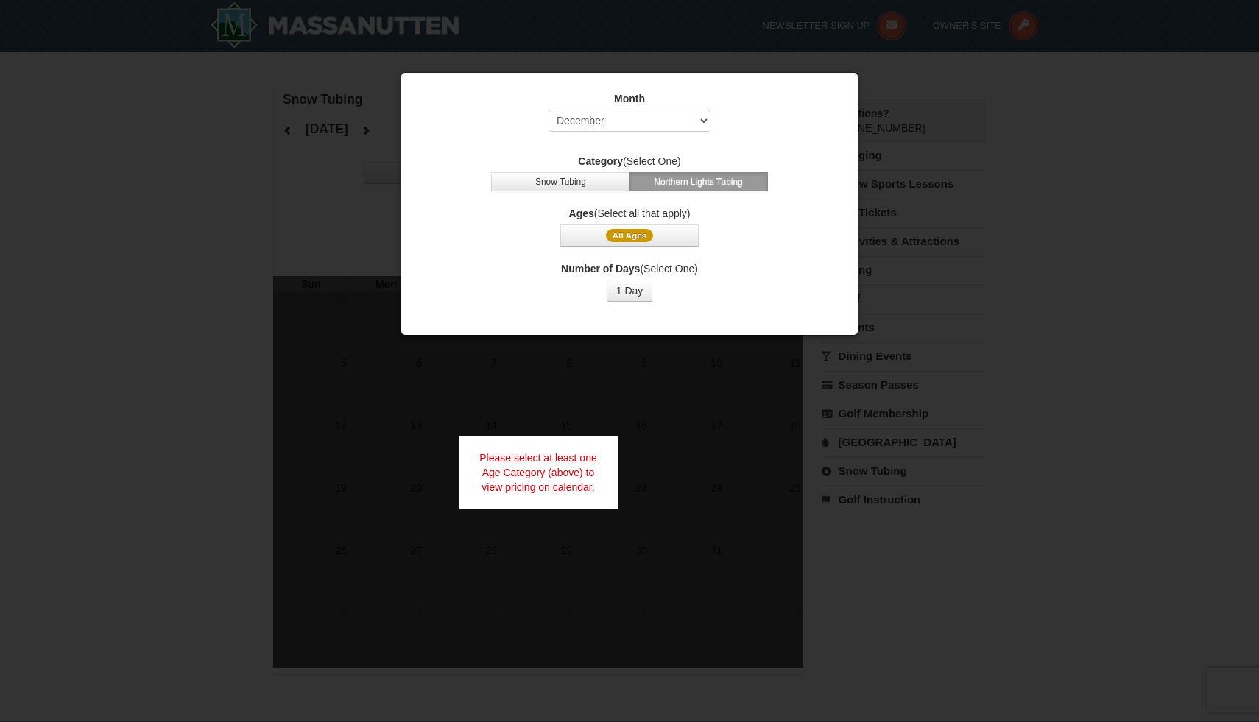
click at [1023, 134] on div at bounding box center [629, 361] width 1259 height 722
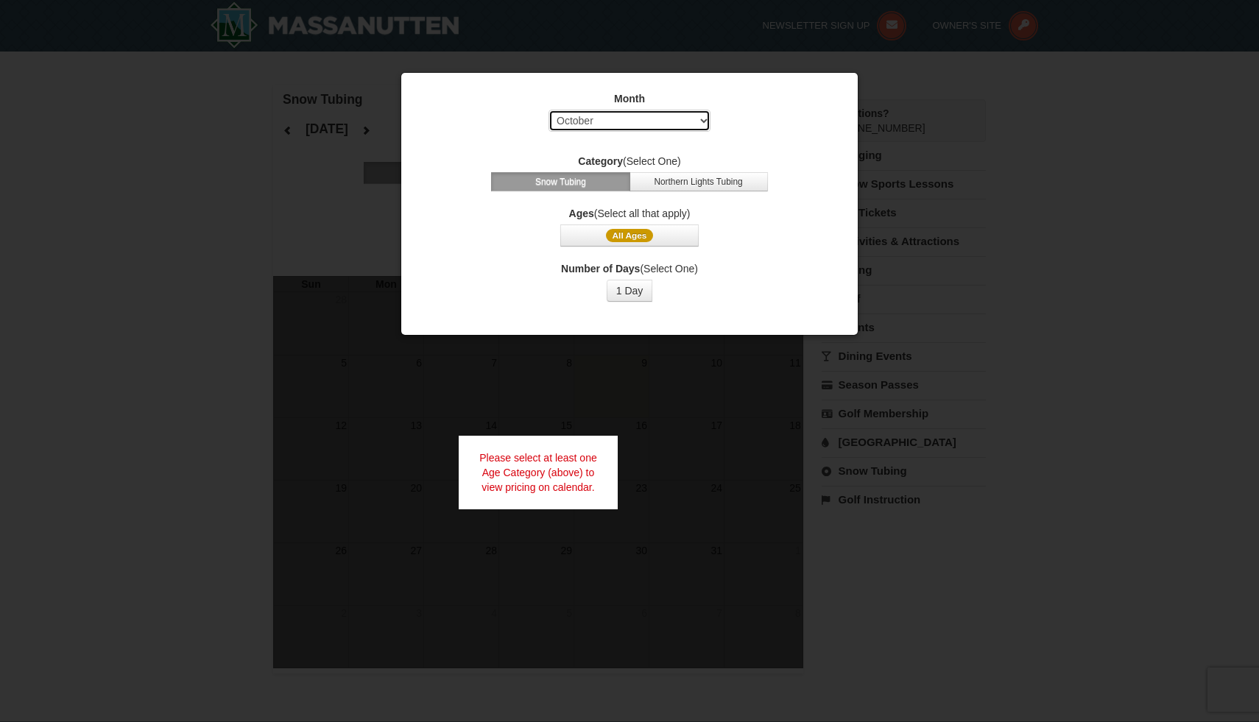
click at [698, 116] on select "Select October November December January February March April May June July Aug…" at bounding box center [629, 121] width 162 height 22
select select "12"
click at [548, 110] on select "Select October November December January February March April May June July Aug…" at bounding box center [629, 121] width 162 height 22
click at [593, 187] on button "Snow Tubing" at bounding box center [560, 181] width 138 height 19
click at [648, 212] on label "Ages (Select all that apply)" at bounding box center [630, 213] width 420 height 15
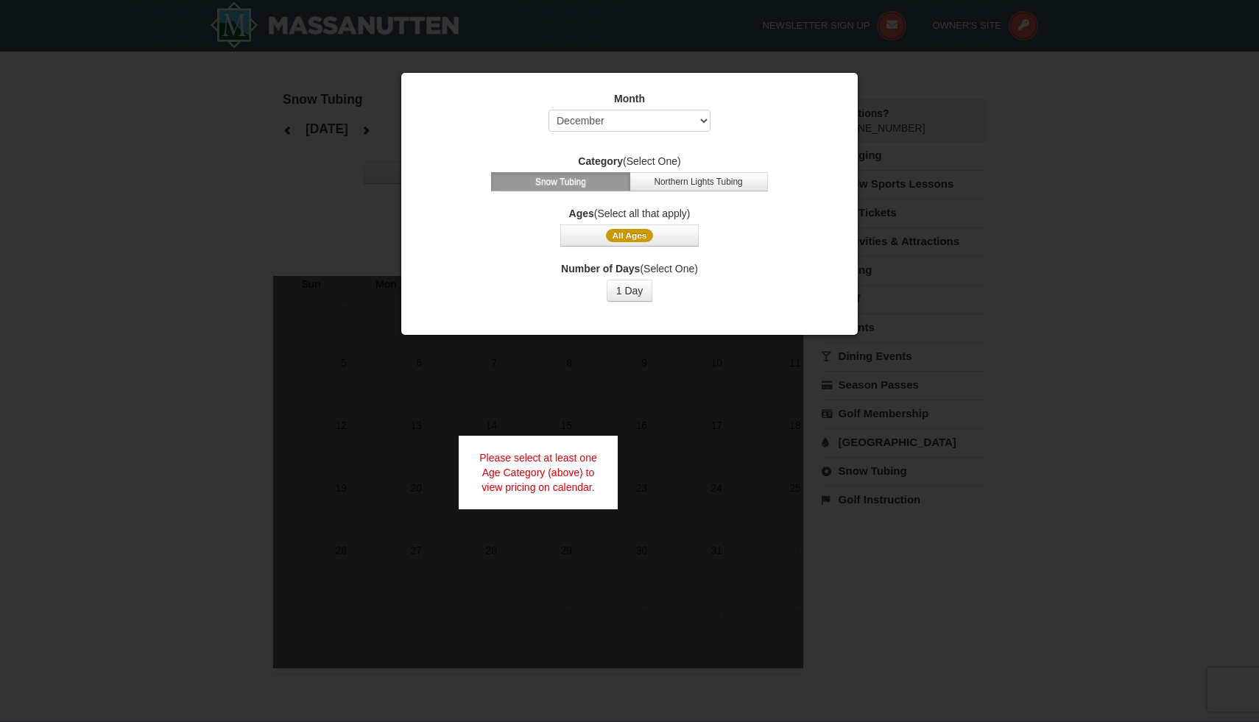
click at [590, 216] on strong "Ages" at bounding box center [581, 214] width 25 height 12
click at [623, 233] on span "All Ages" at bounding box center [630, 235] width 48 height 13
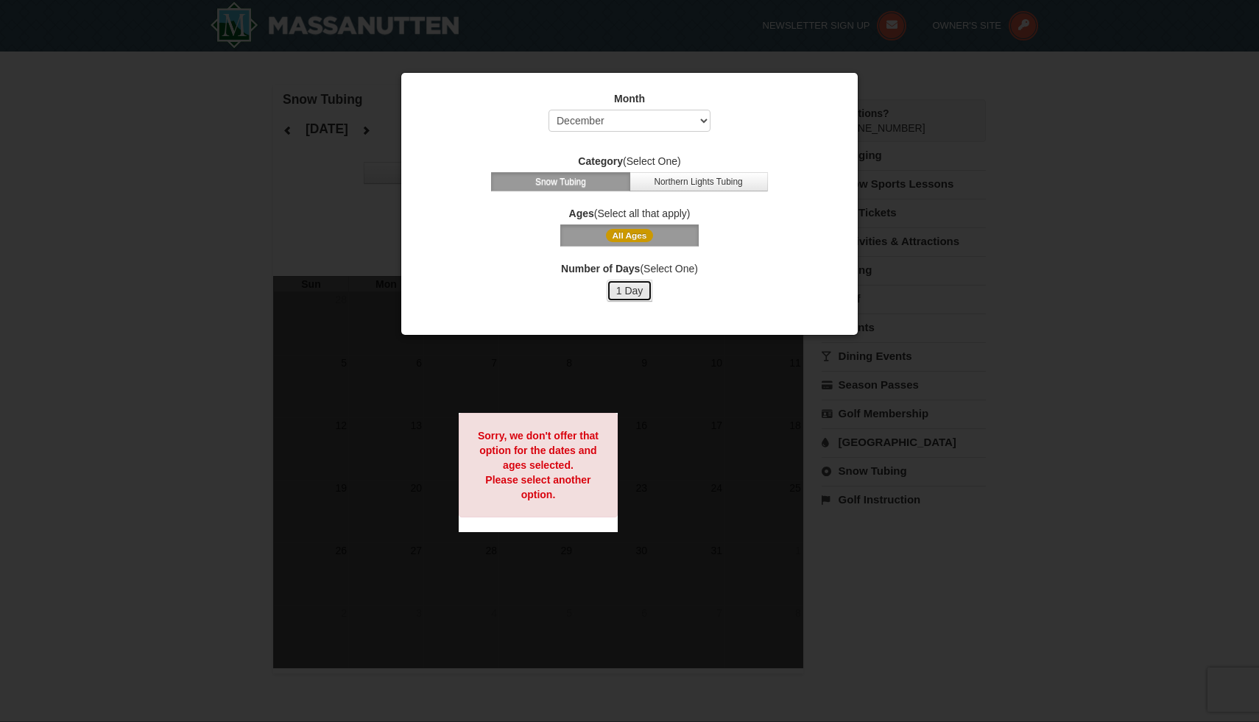
click at [628, 298] on button "1 Day" at bounding box center [630, 291] width 46 height 22
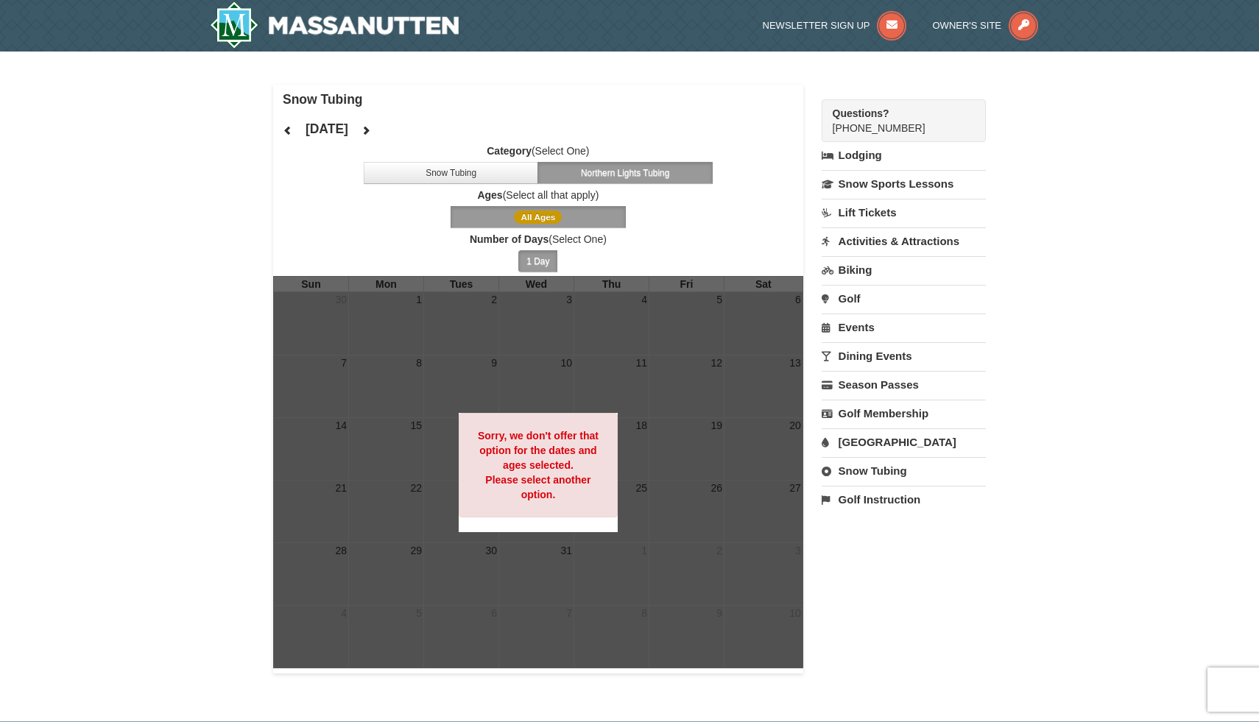
click at [702, 201] on label "Ages (Select all that apply)" at bounding box center [538, 195] width 530 height 15
click at [881, 212] on link "Lift Tickets" at bounding box center [904, 212] width 164 height 27
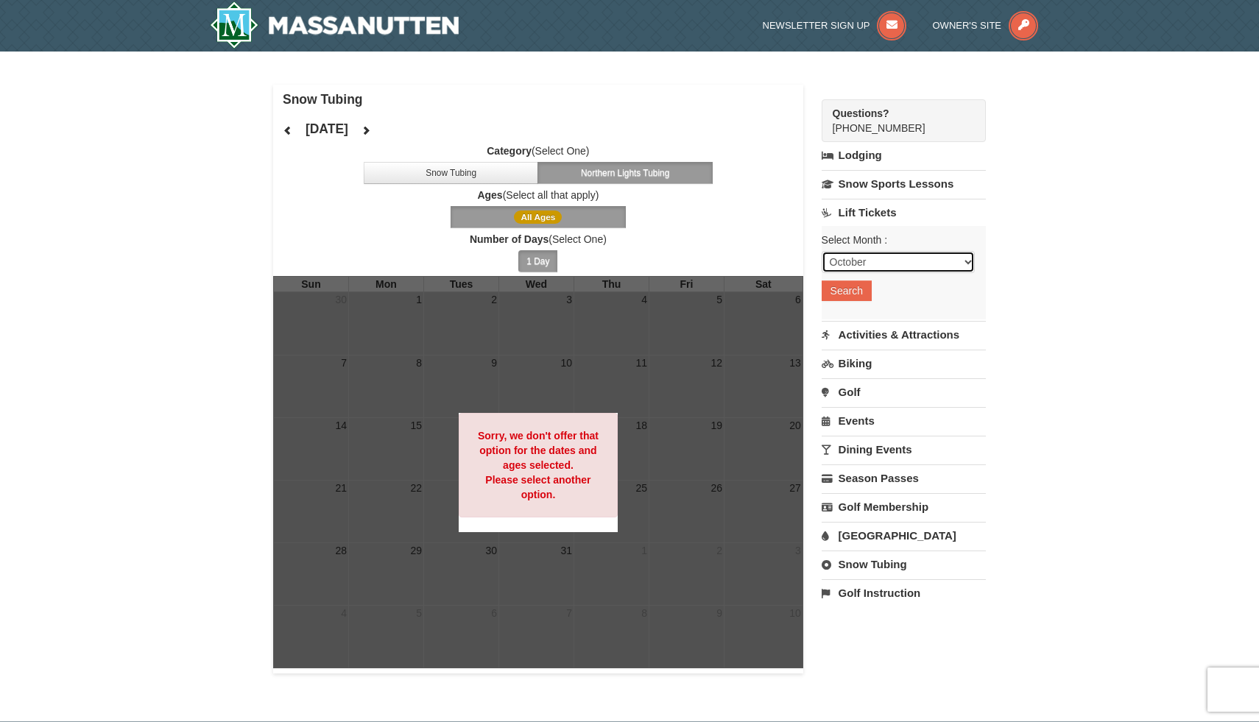
click at [973, 258] on select "October November December January February March April May June July August Sep…" at bounding box center [898, 262] width 153 height 22
select select "12"
click at [822, 251] on select "October November December January February March April May June July August Sep…" at bounding box center [898, 262] width 153 height 22
